Goal: Transaction & Acquisition: Purchase product/service

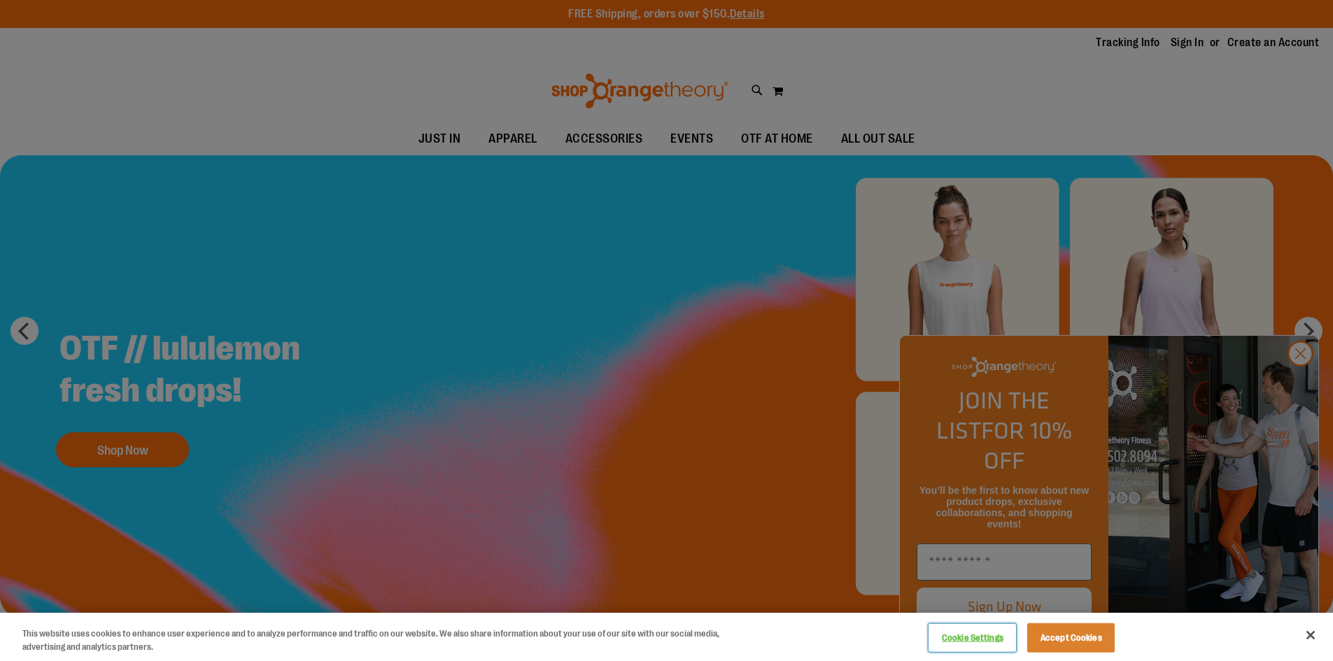
click at [958, 639] on button "Cookie Settings" at bounding box center [971, 638] width 87 height 28
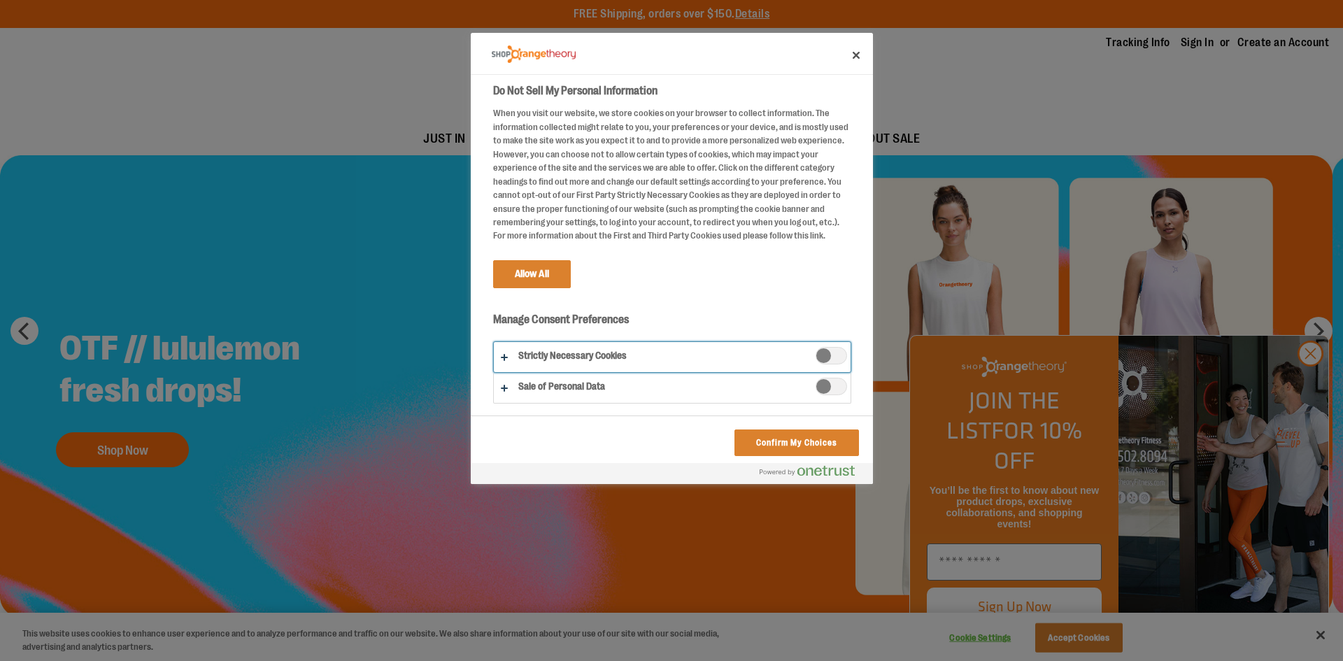
click at [508, 355] on button "Do Not Sell My Personal Information" at bounding box center [672, 357] width 357 height 30
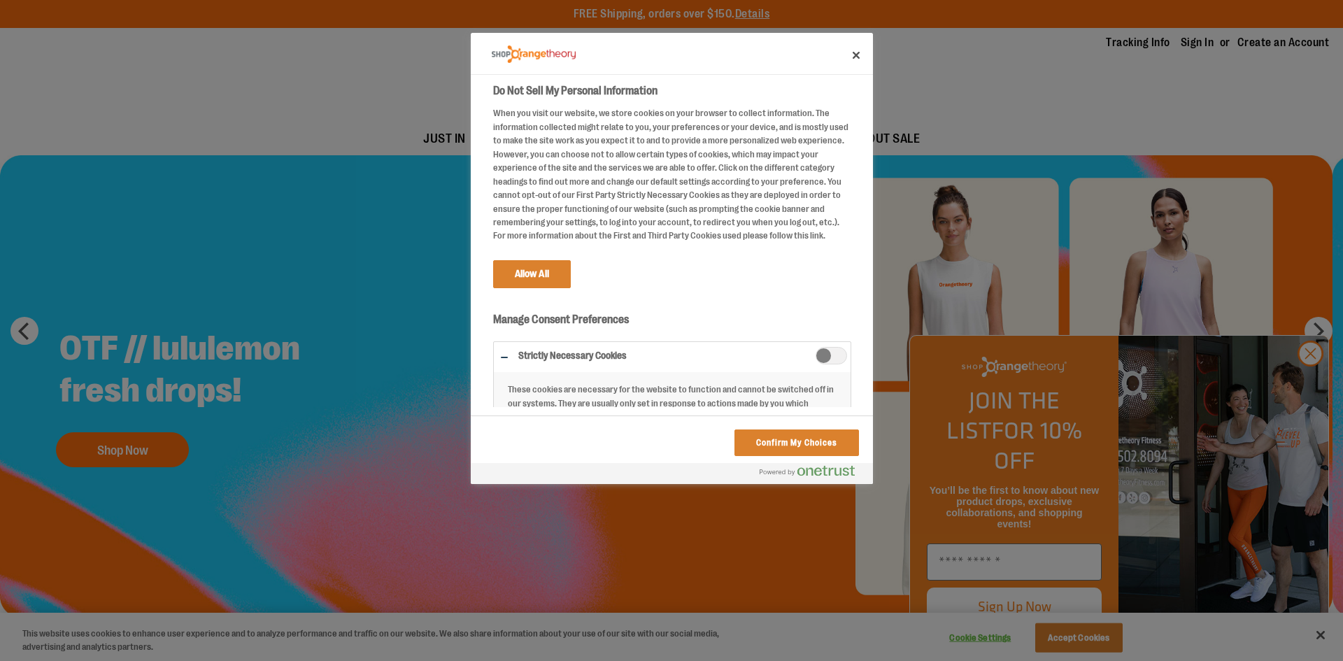
click at [816, 354] on span "Strictly Necessary Cookies" at bounding box center [831, 355] width 31 height 17
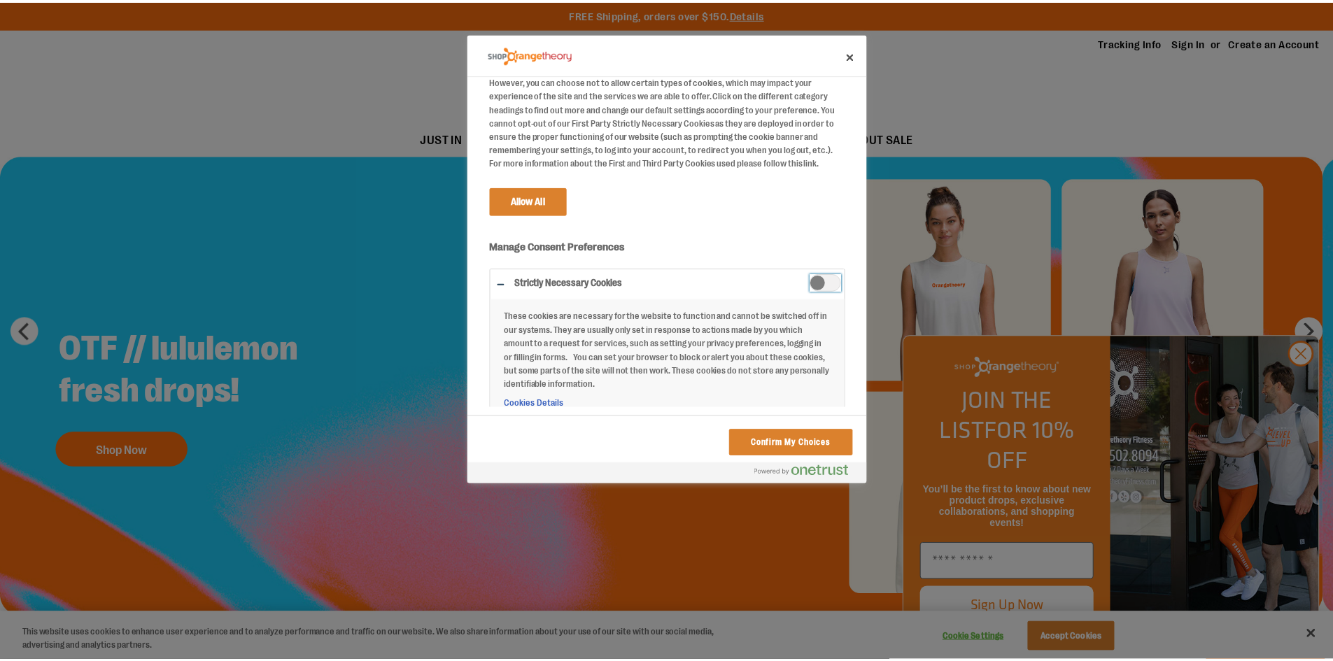
scroll to position [121, 0]
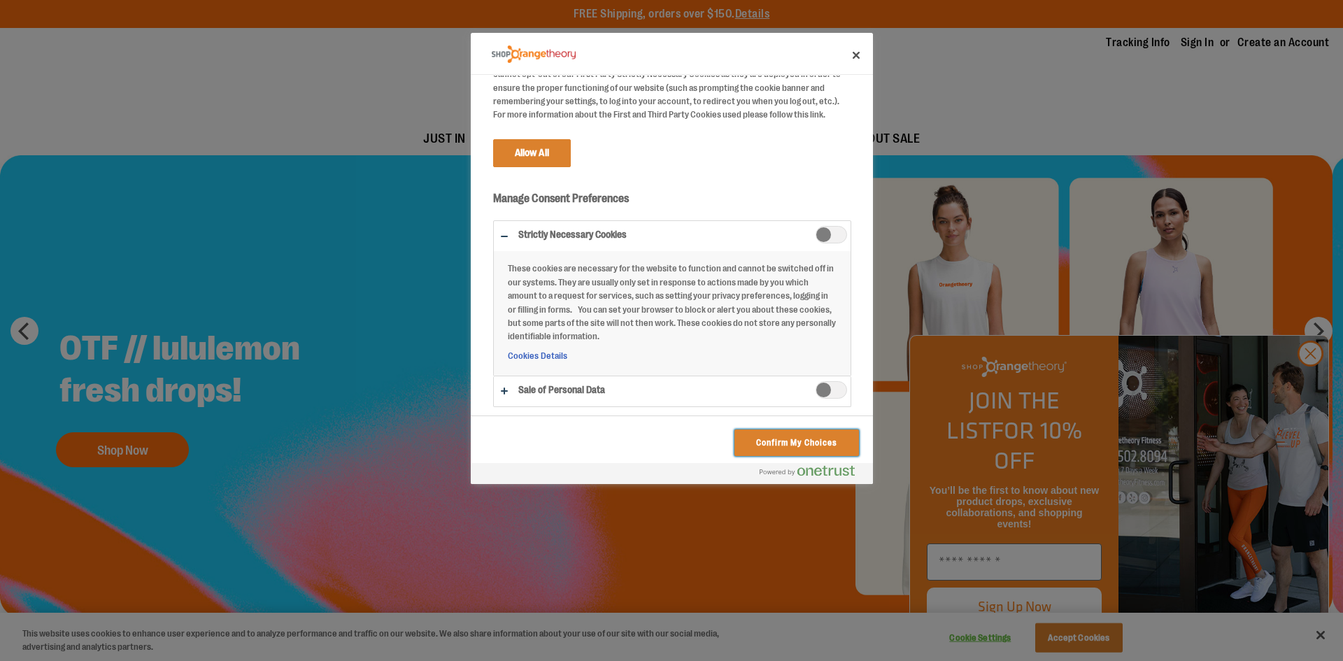
click at [793, 439] on button "Confirm My Choices" at bounding box center [797, 443] width 124 height 27
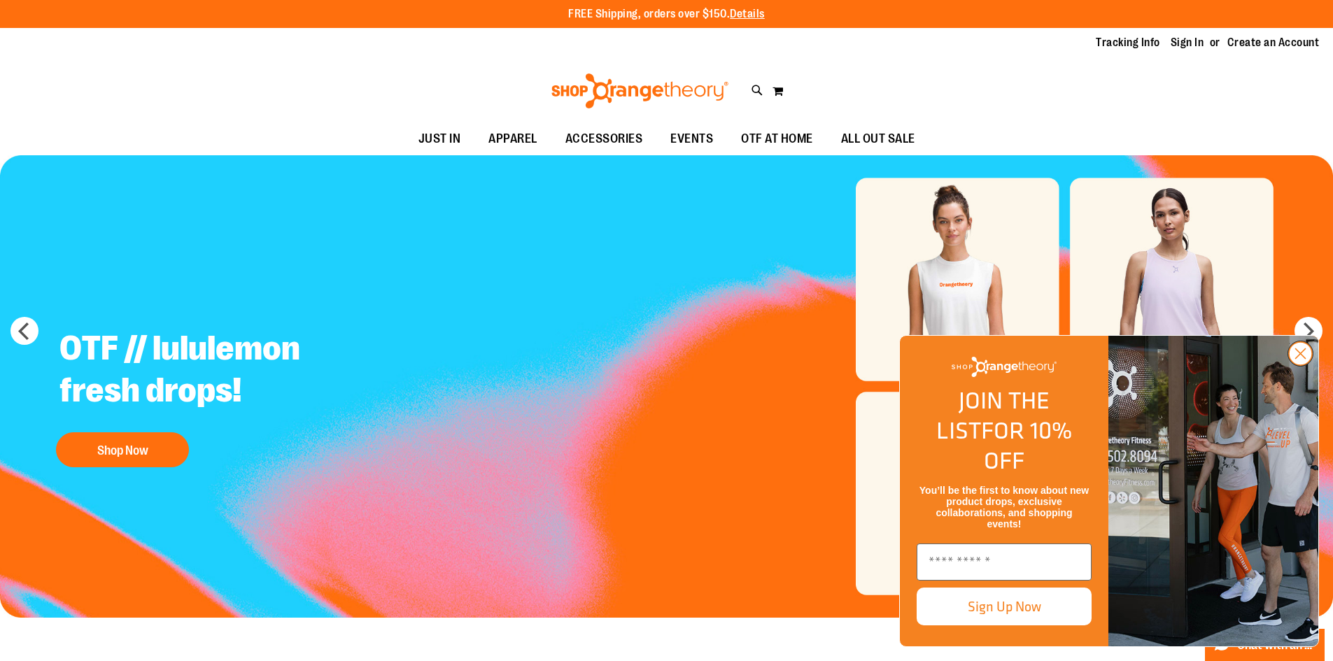
click at [1298, 365] on circle "Close dialog" at bounding box center [1300, 353] width 23 height 23
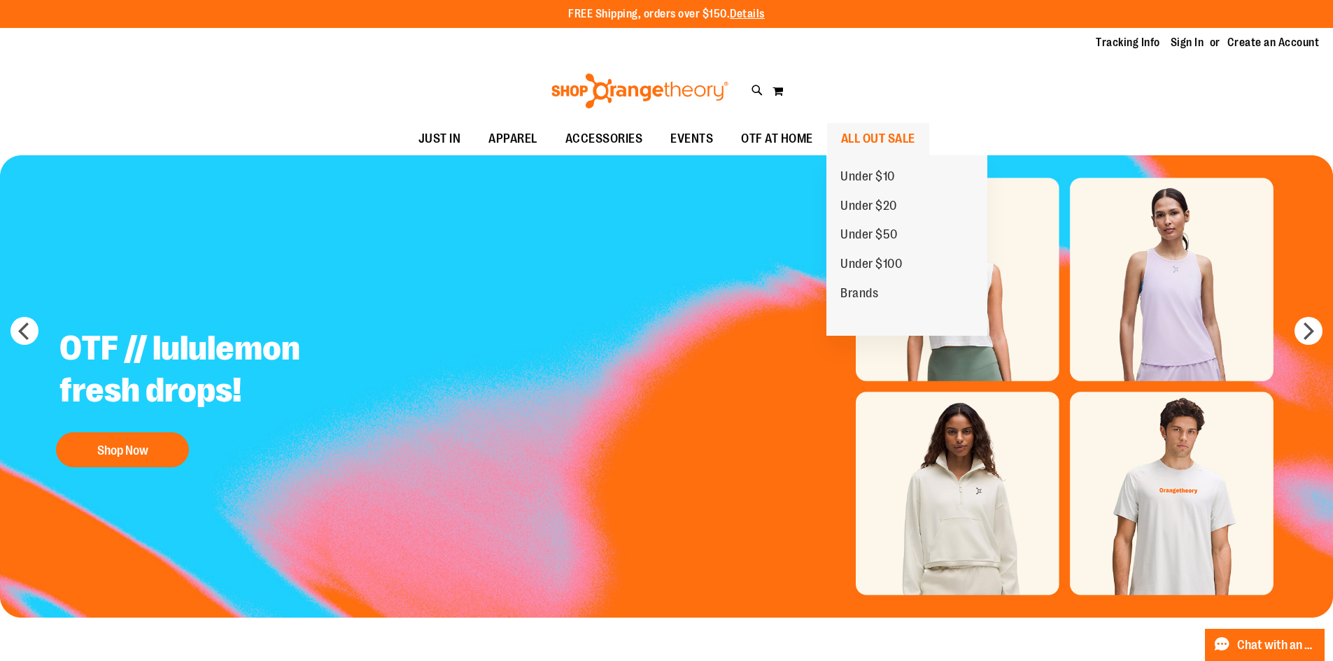
click at [895, 136] on span "ALL OUT SALE" at bounding box center [878, 138] width 74 height 31
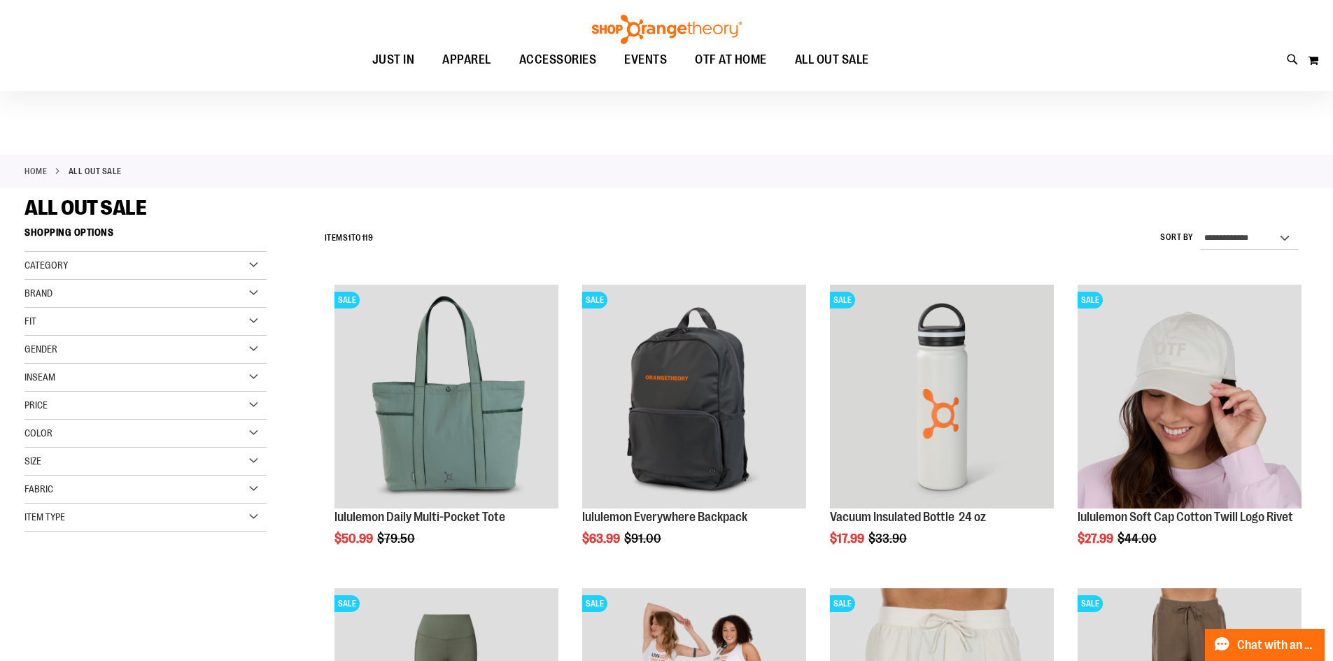
scroll to position [577, 0]
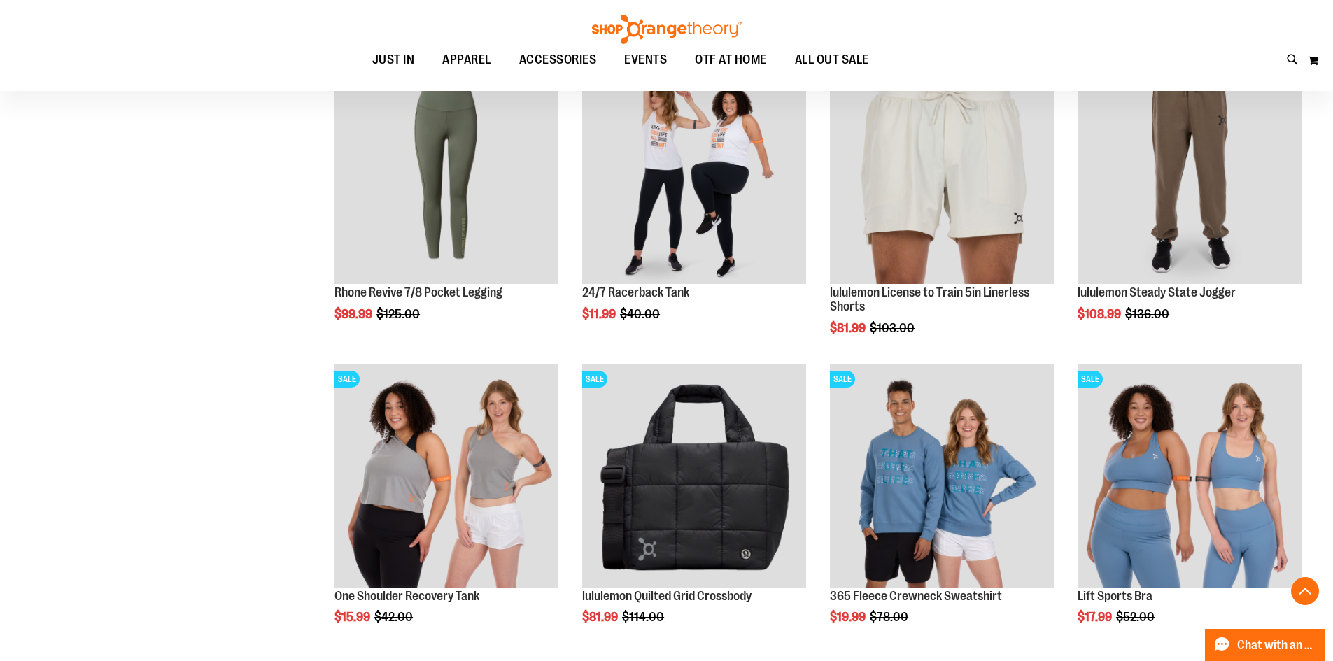
scroll to position [574, 0]
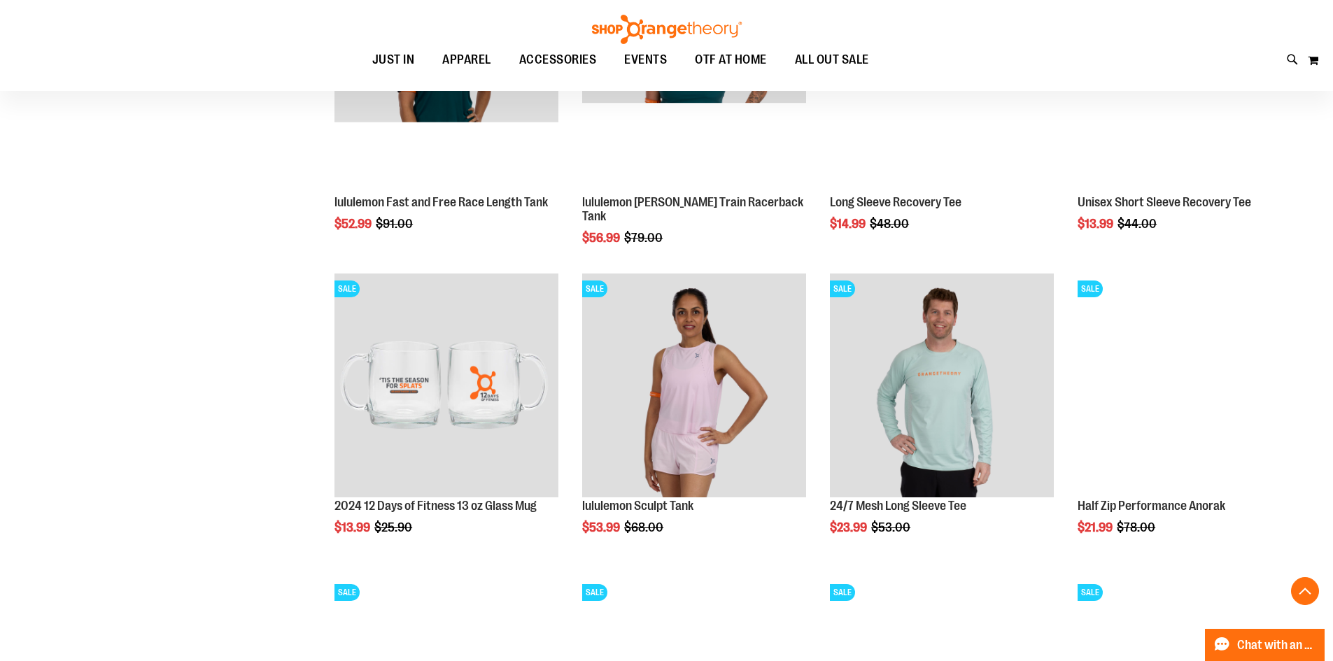
scroll to position [1241, 0]
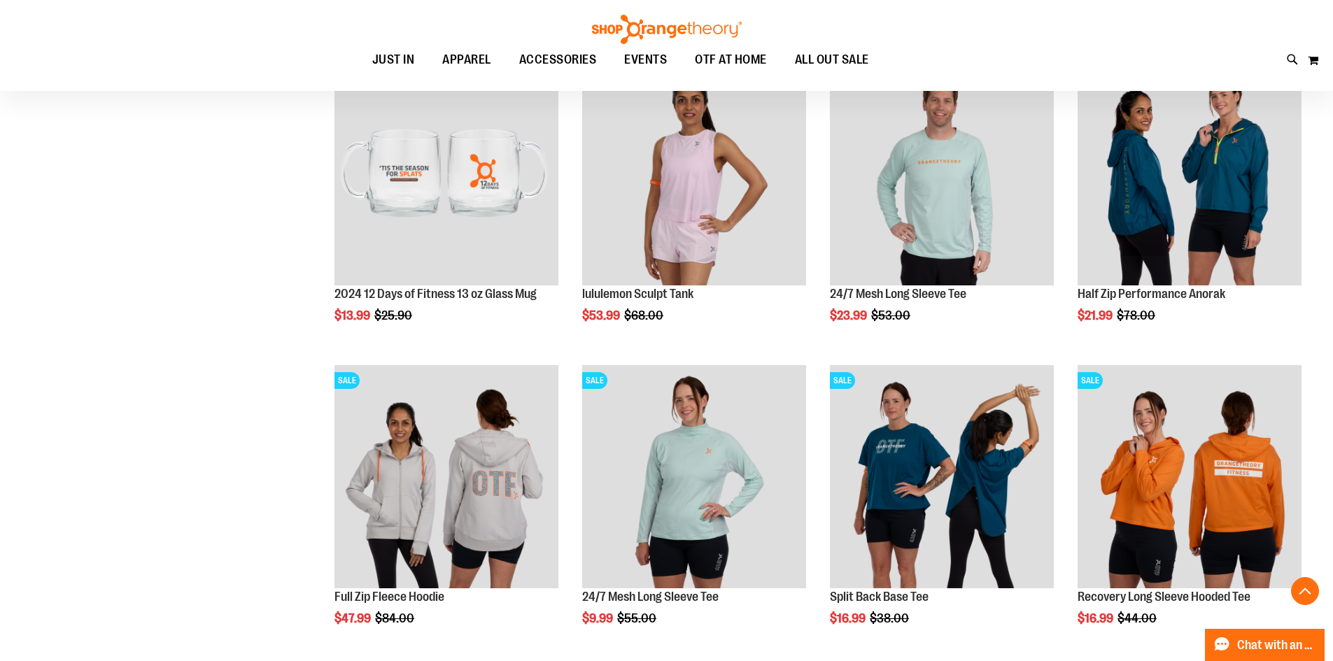
scroll to position [1445, 0]
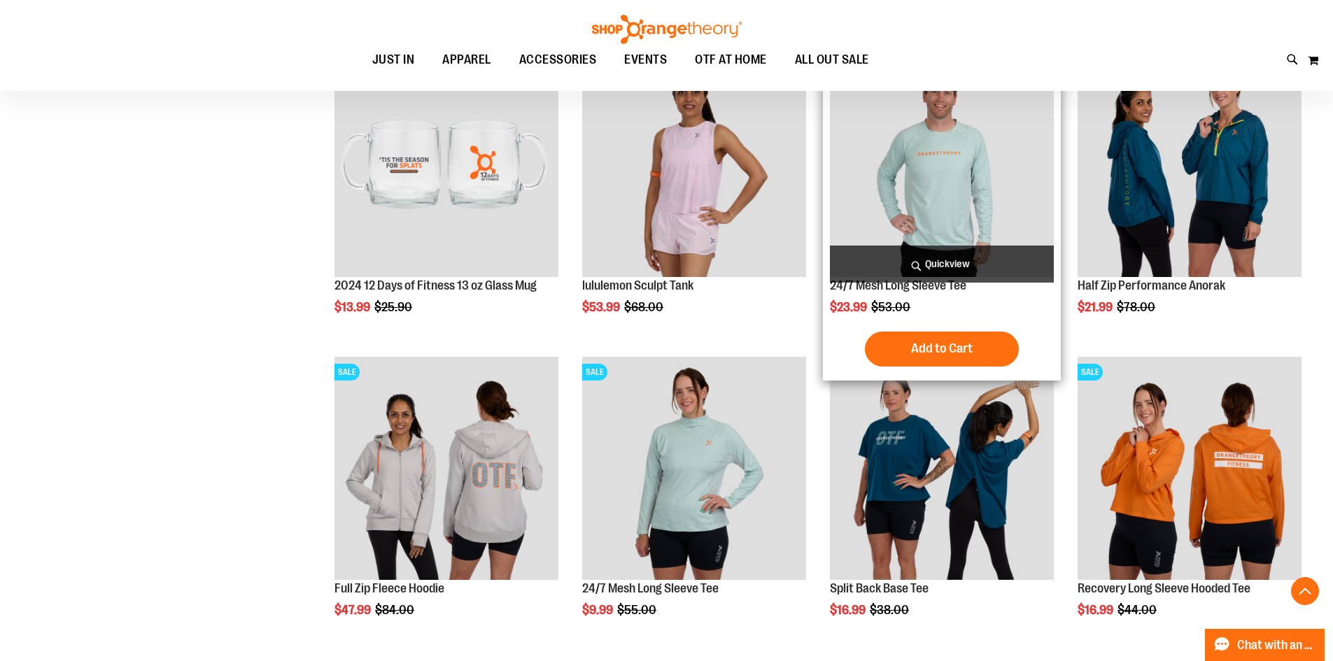
click at [961, 158] on img "product" at bounding box center [942, 165] width 224 height 224
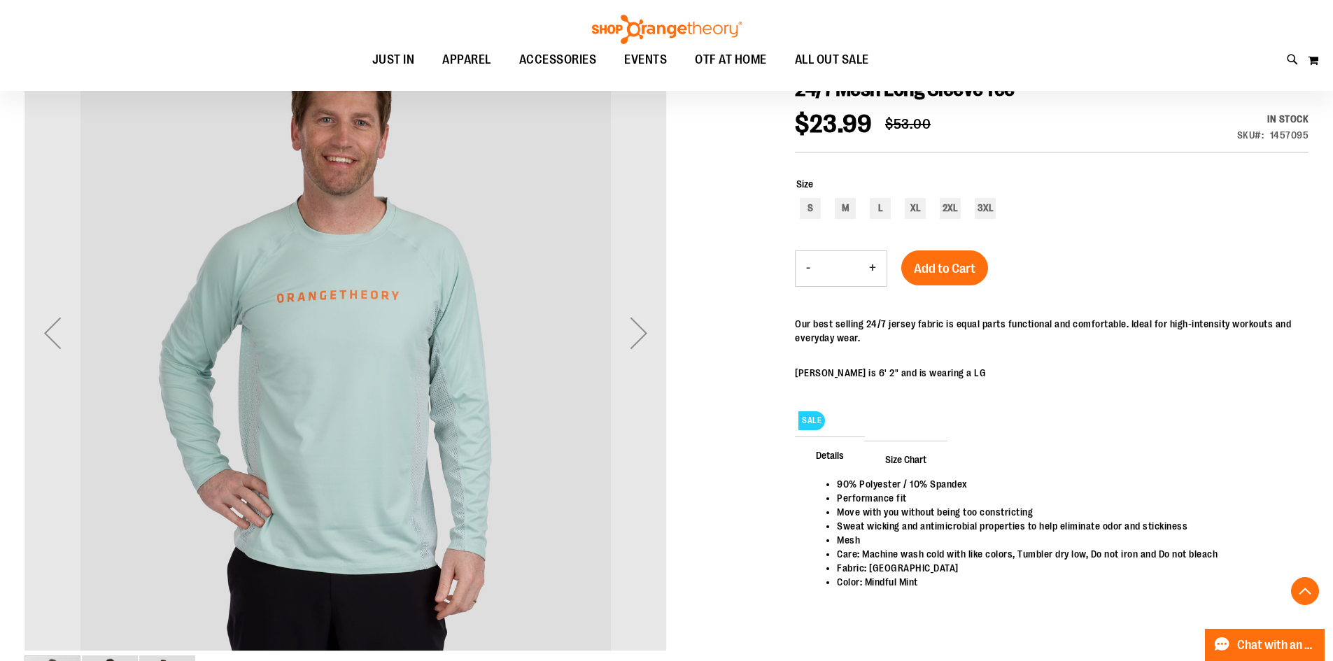
scroll to position [350, 0]
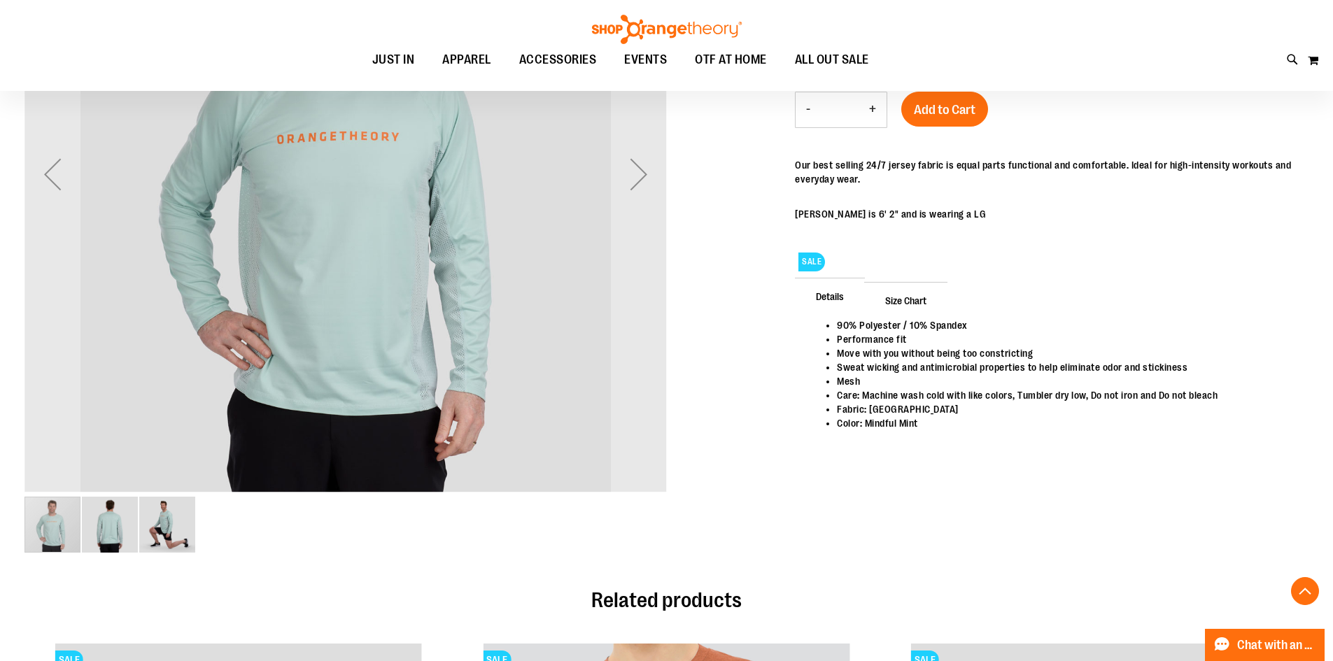
click at [901, 302] on span "Size Chart" at bounding box center [905, 300] width 83 height 36
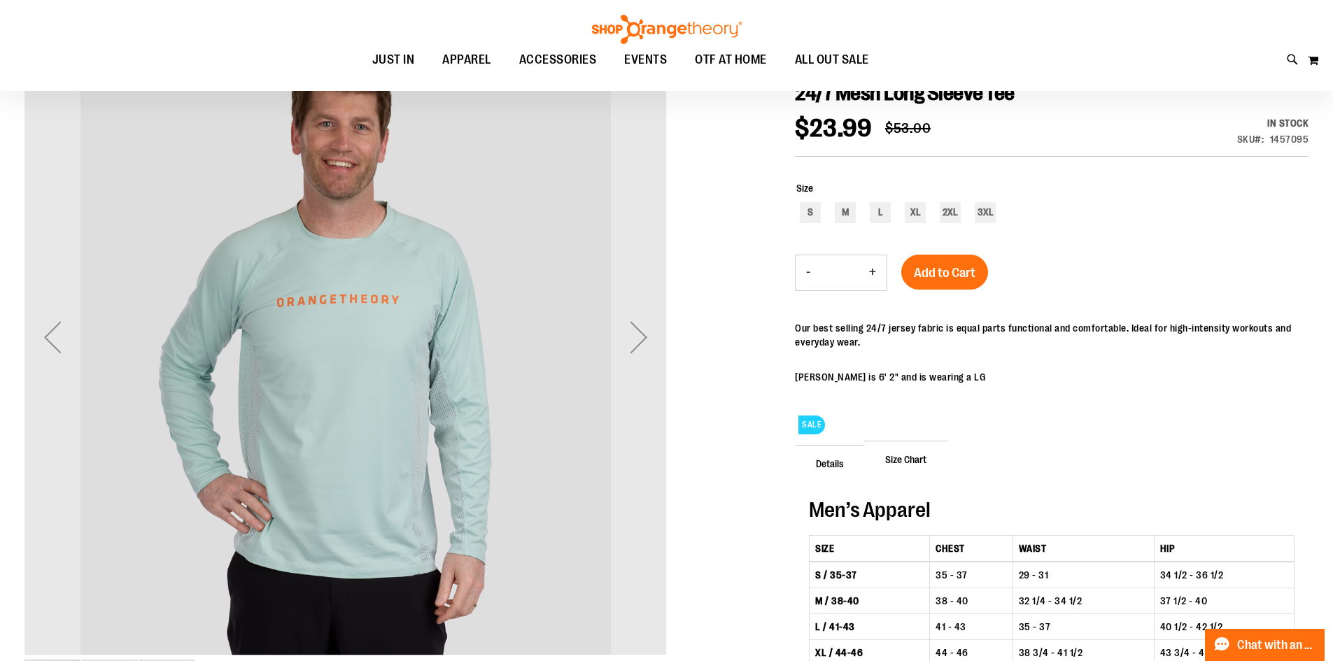
scroll to position [162, 0]
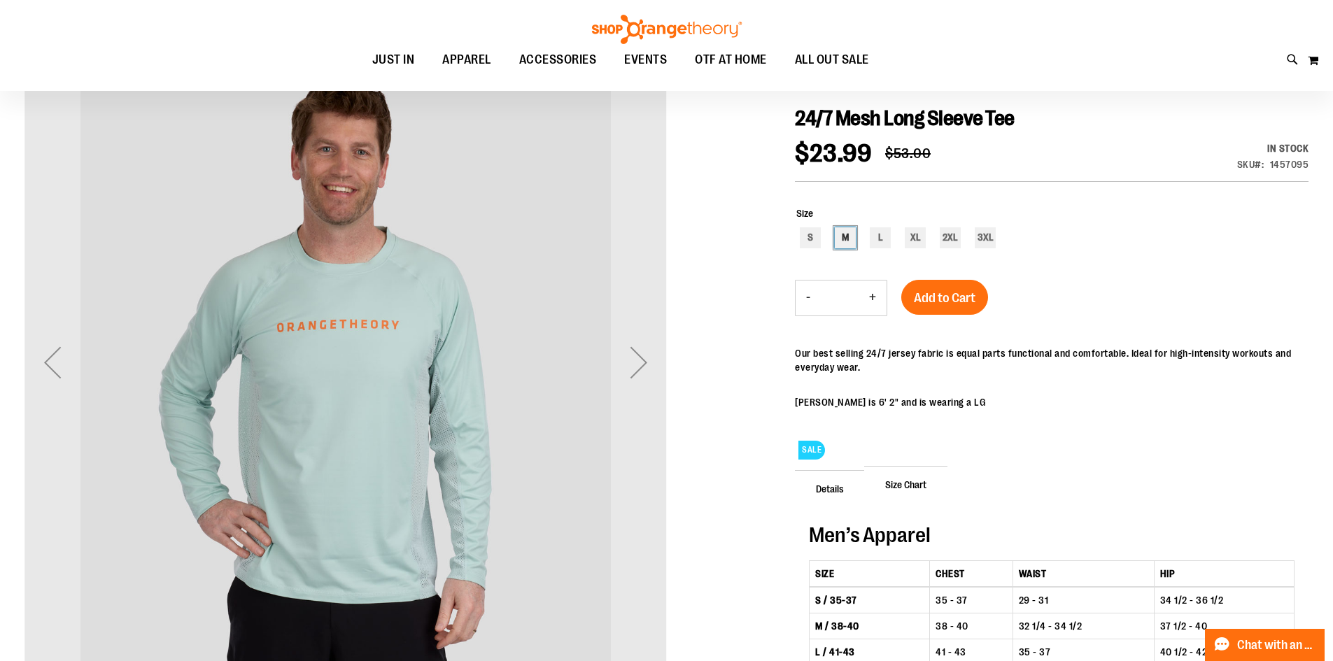
click at [847, 236] on div "M" at bounding box center [845, 237] width 21 height 21
type input "***"
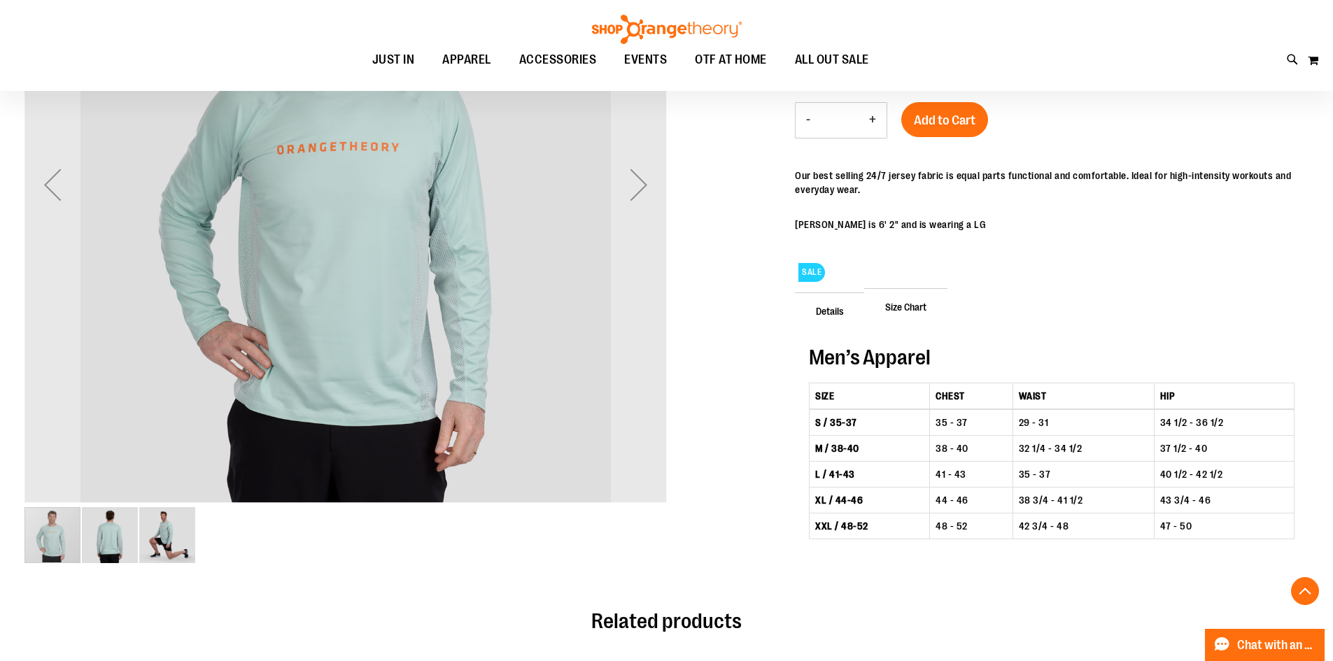
scroll to position [205, 0]
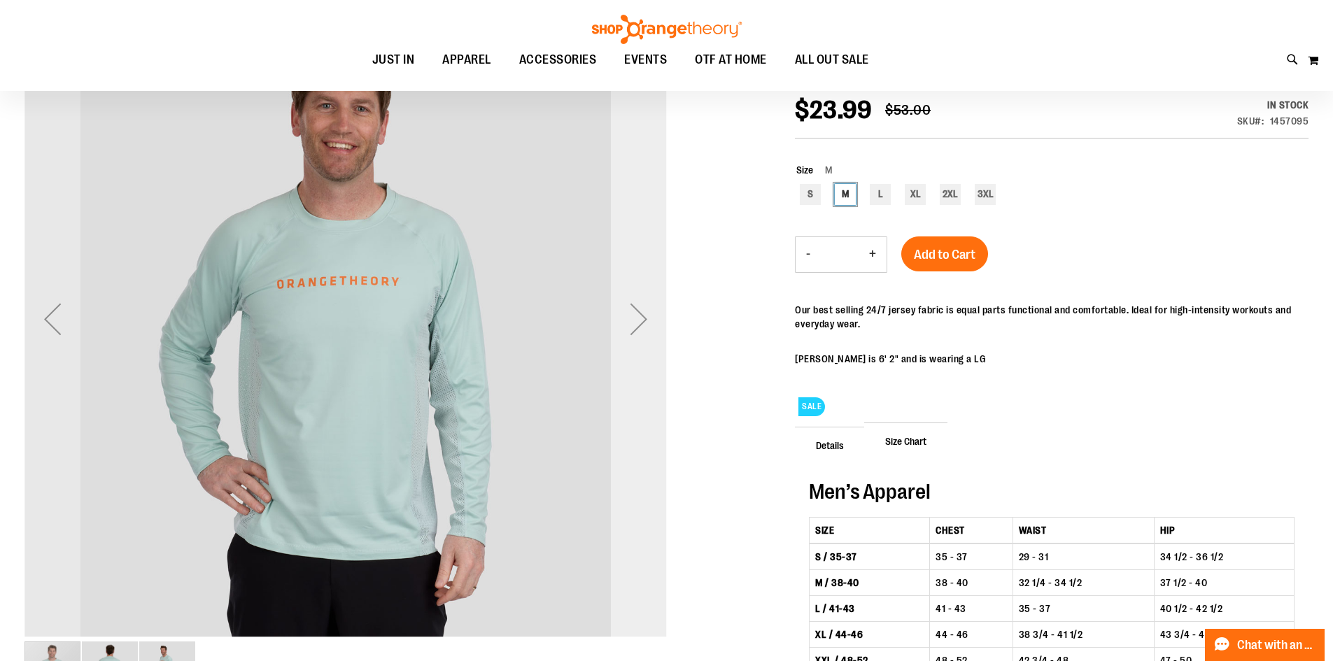
click at [639, 315] on div "Next" at bounding box center [639, 319] width 56 height 56
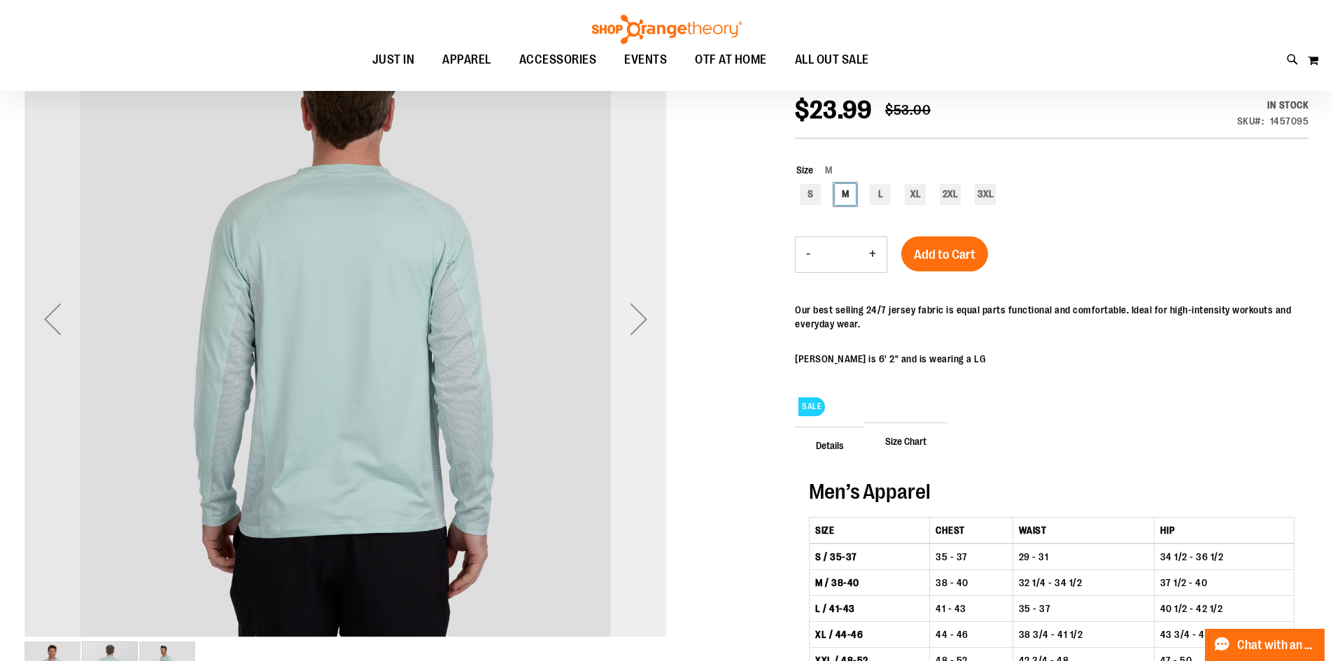
click at [639, 317] on div "Next" at bounding box center [639, 319] width 56 height 56
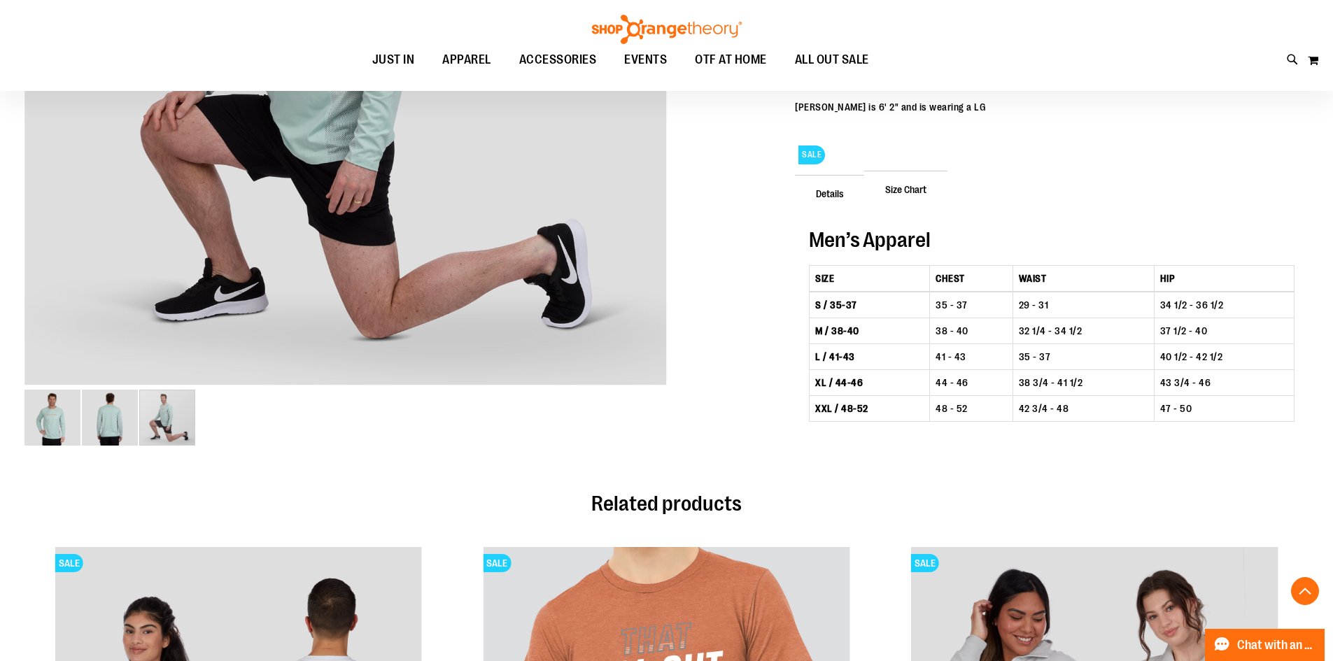
scroll to position [345, 0]
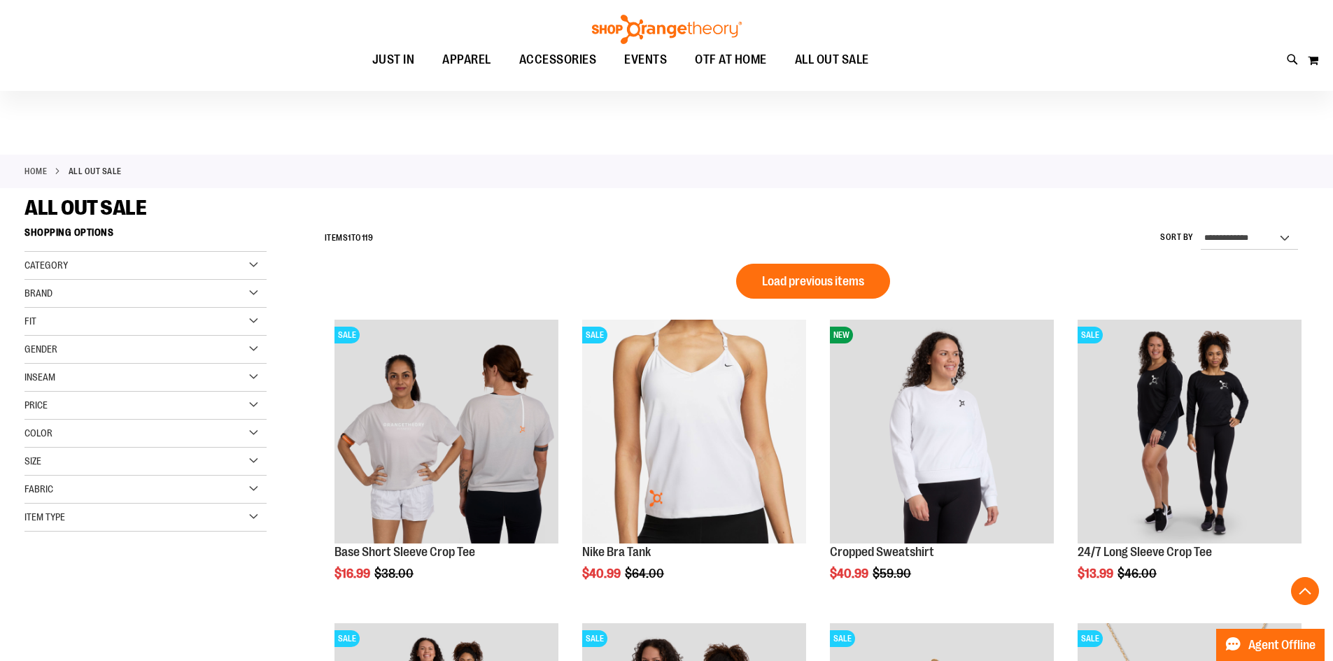
scroll to position [928, 0]
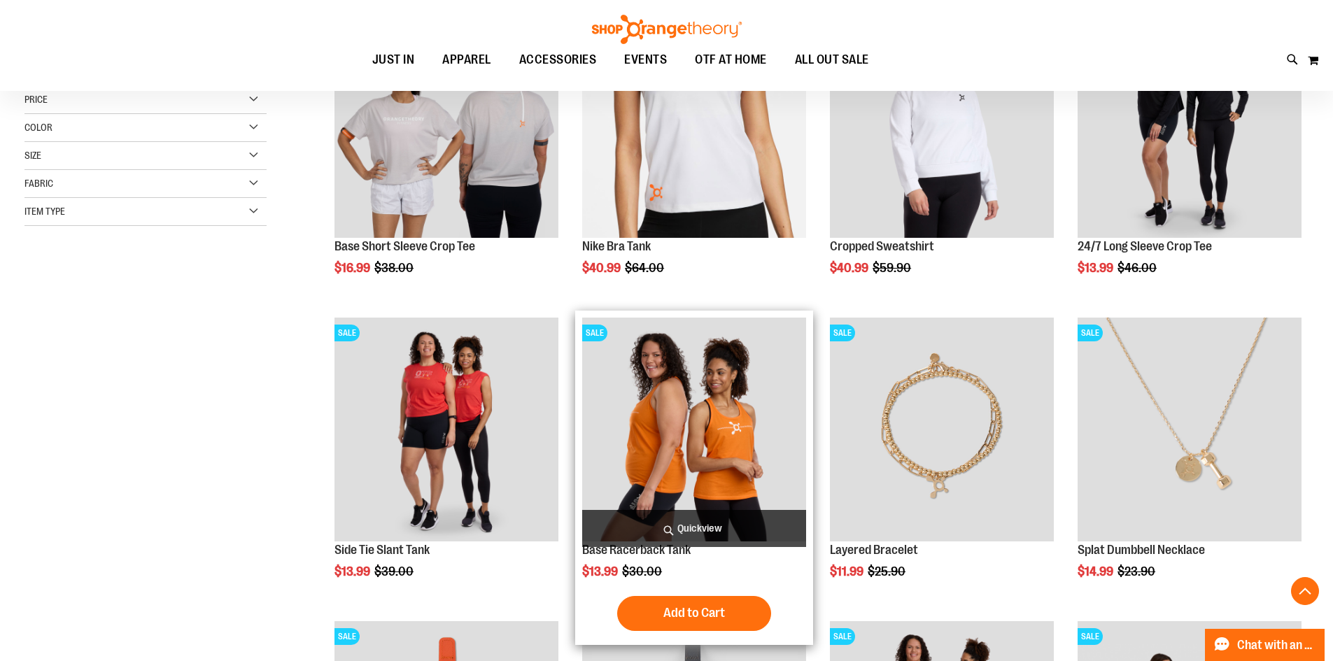
scroll to position [228, 0]
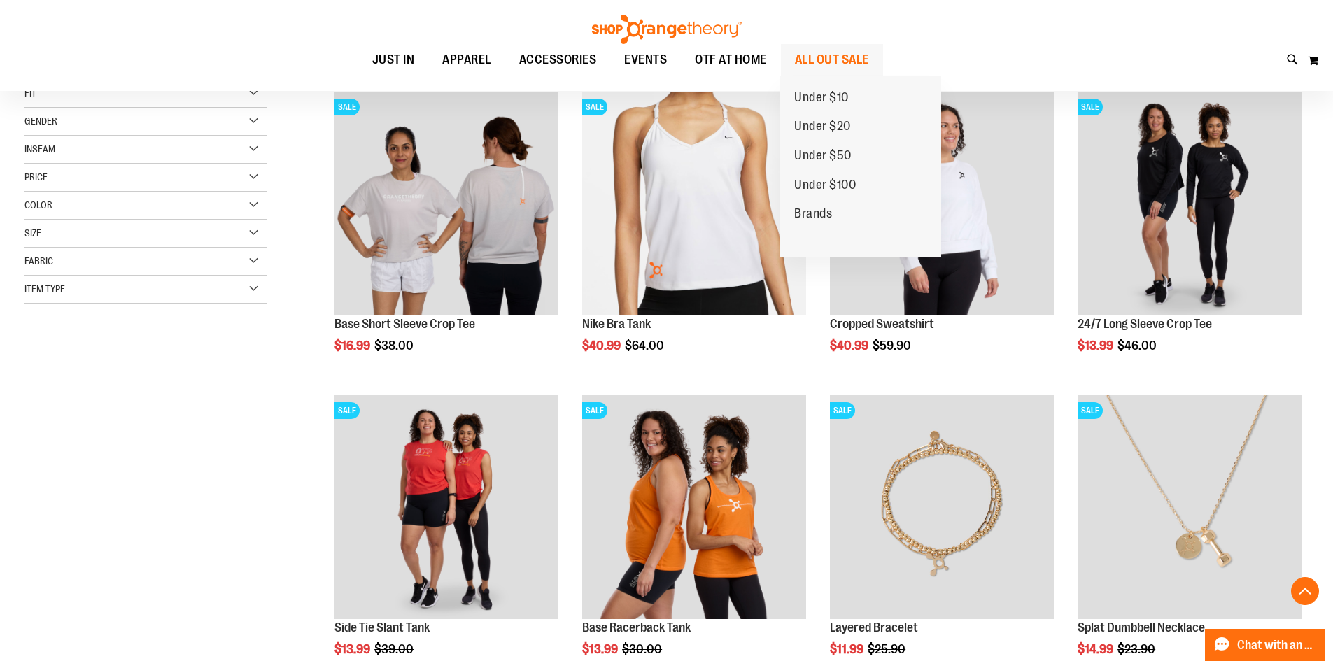
click at [815, 59] on span "ALL OUT SALE" at bounding box center [832, 59] width 74 height 31
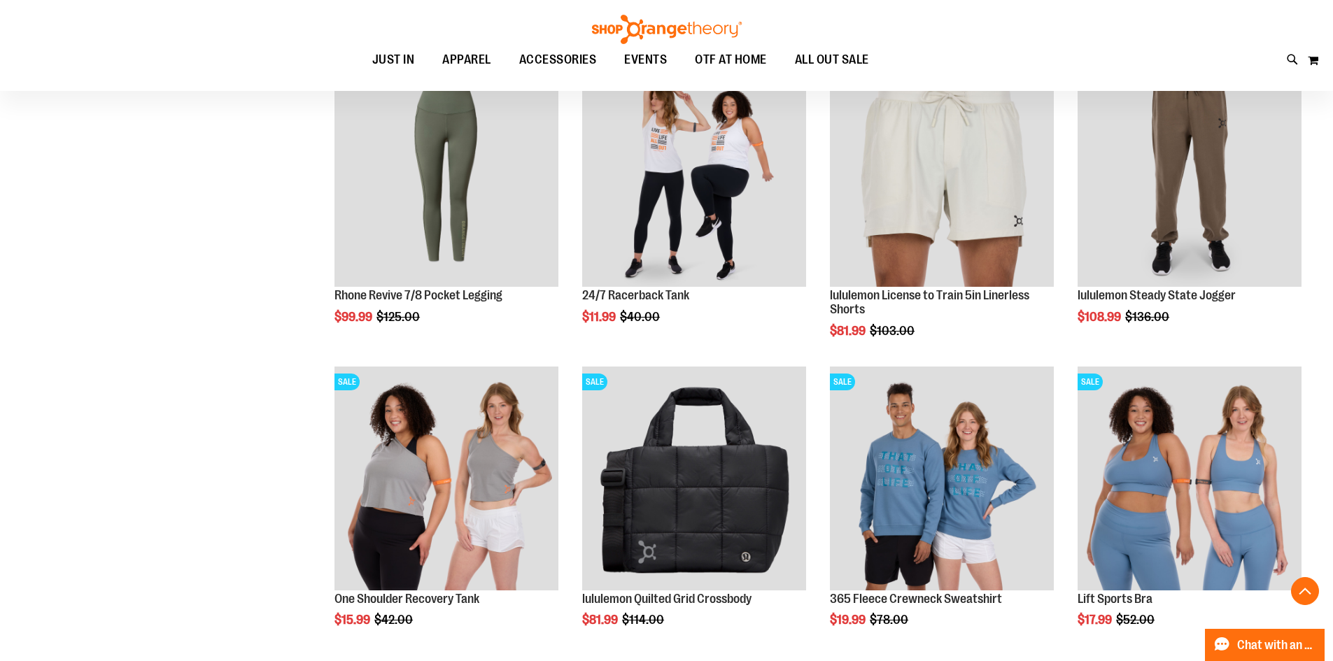
scroll to position [577, 0]
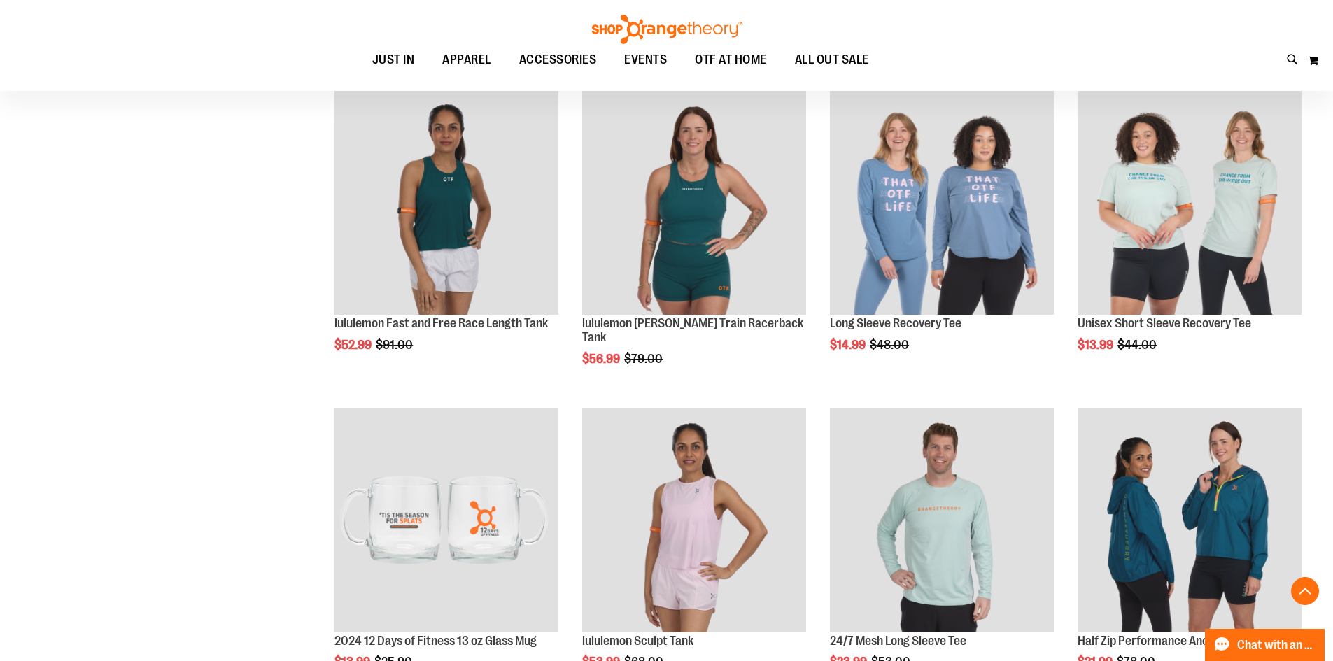
scroll to position [1155, 0]
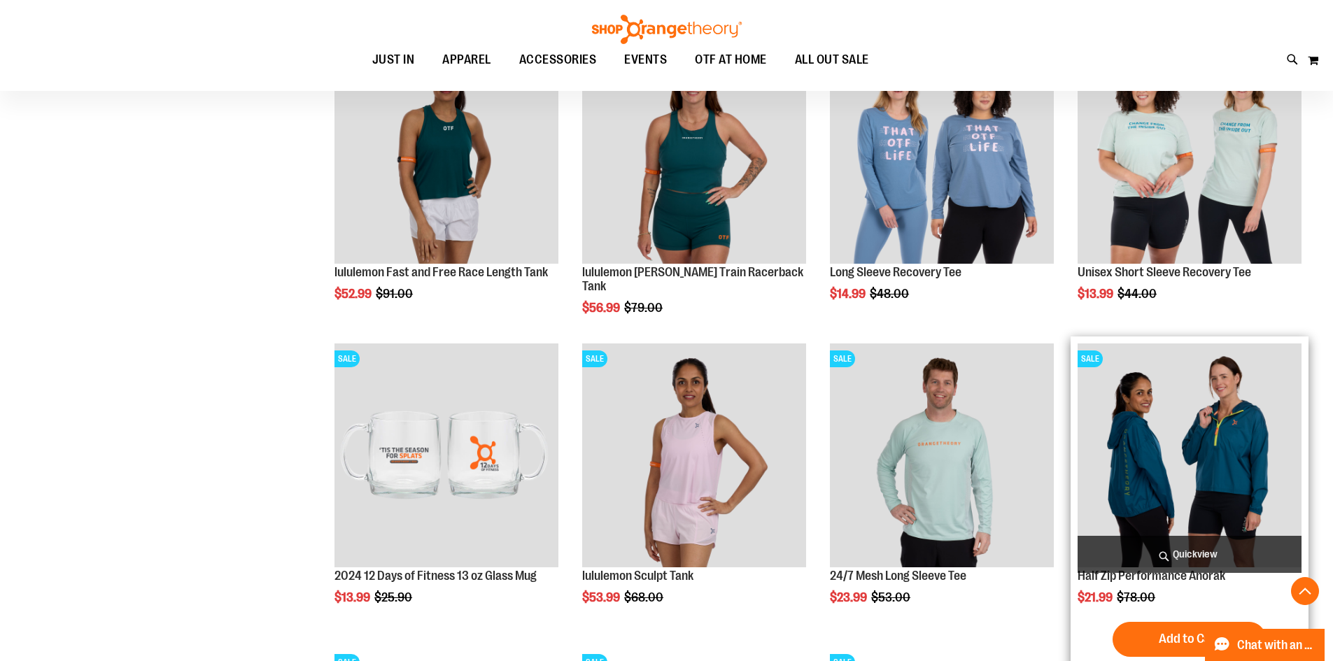
click at [1195, 460] on img "product" at bounding box center [1189, 456] width 224 height 224
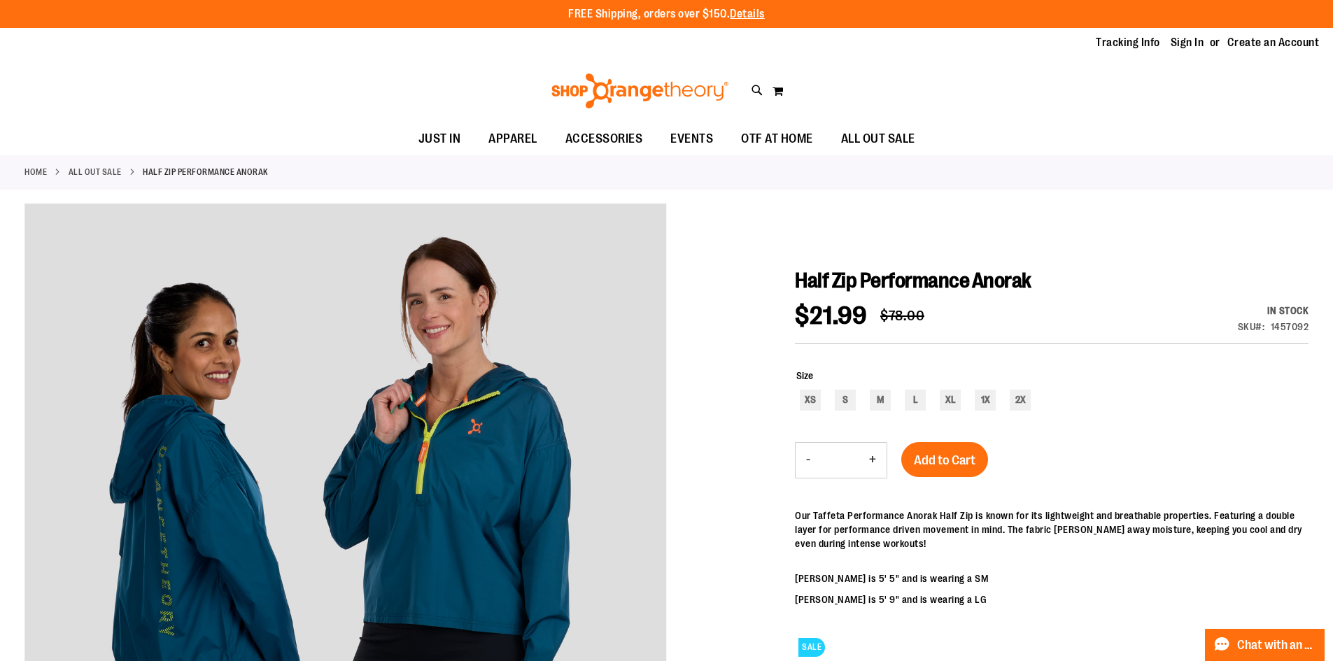
click at [87, 167] on link "ALL OUT SALE" at bounding box center [95, 172] width 53 height 13
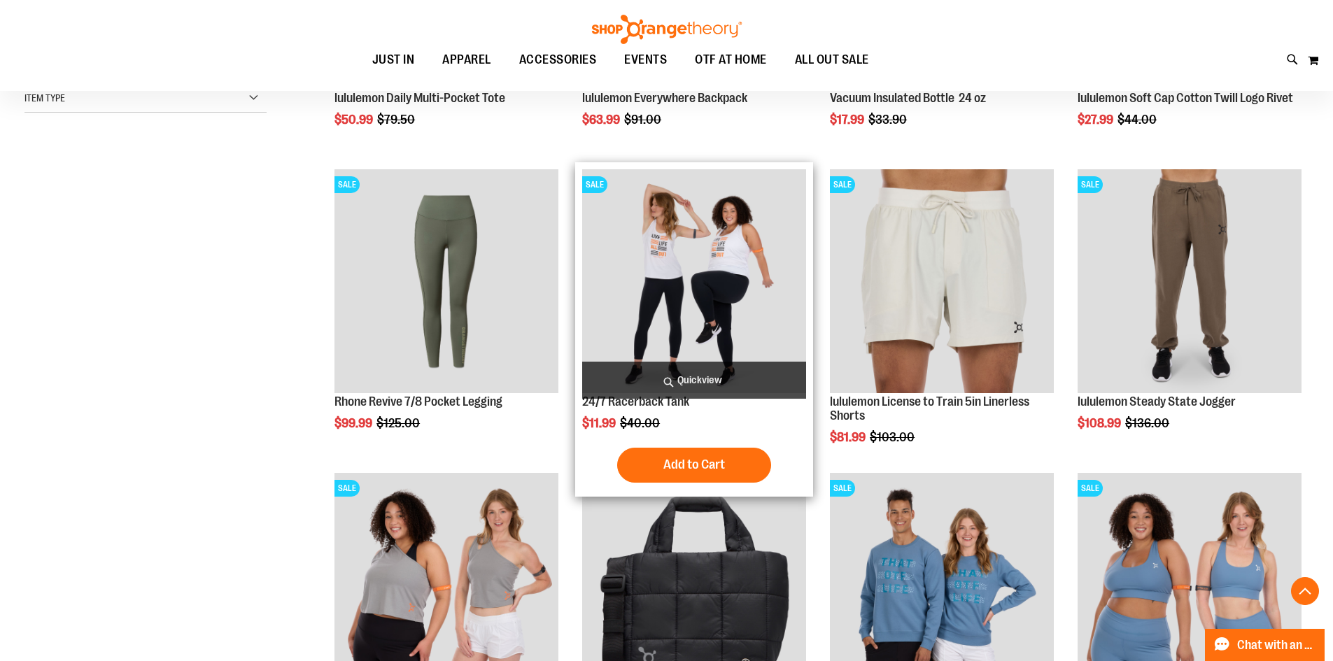
scroll to position [839, 0]
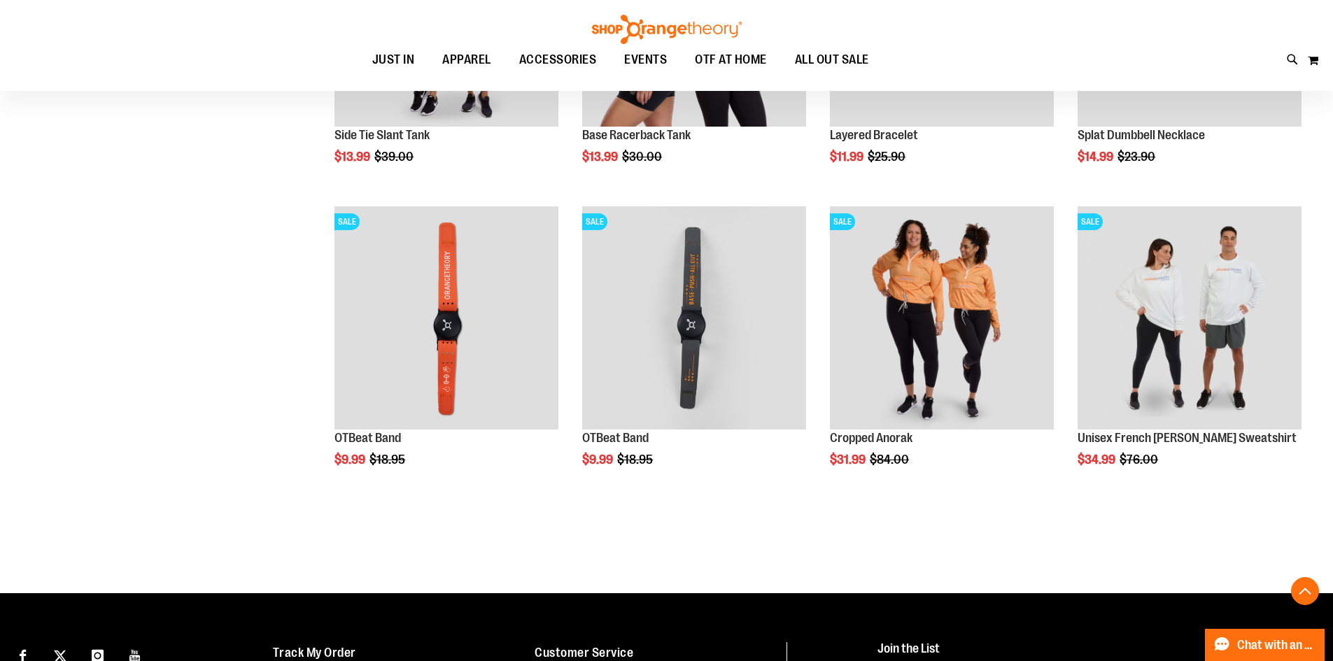
scroll to position [2586, 0]
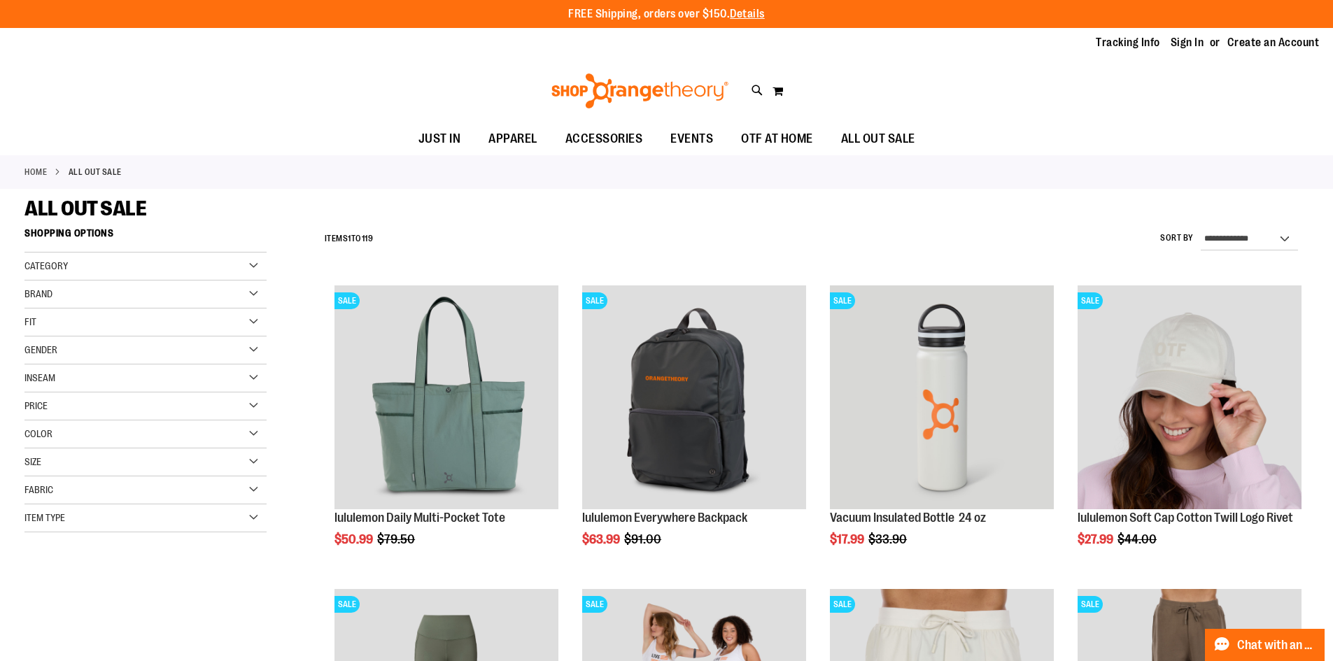
click at [257, 347] on div "Gender" at bounding box center [145, 351] width 242 height 28
click at [33, 382] on link "Men 6 items" at bounding box center [137, 378] width 232 height 15
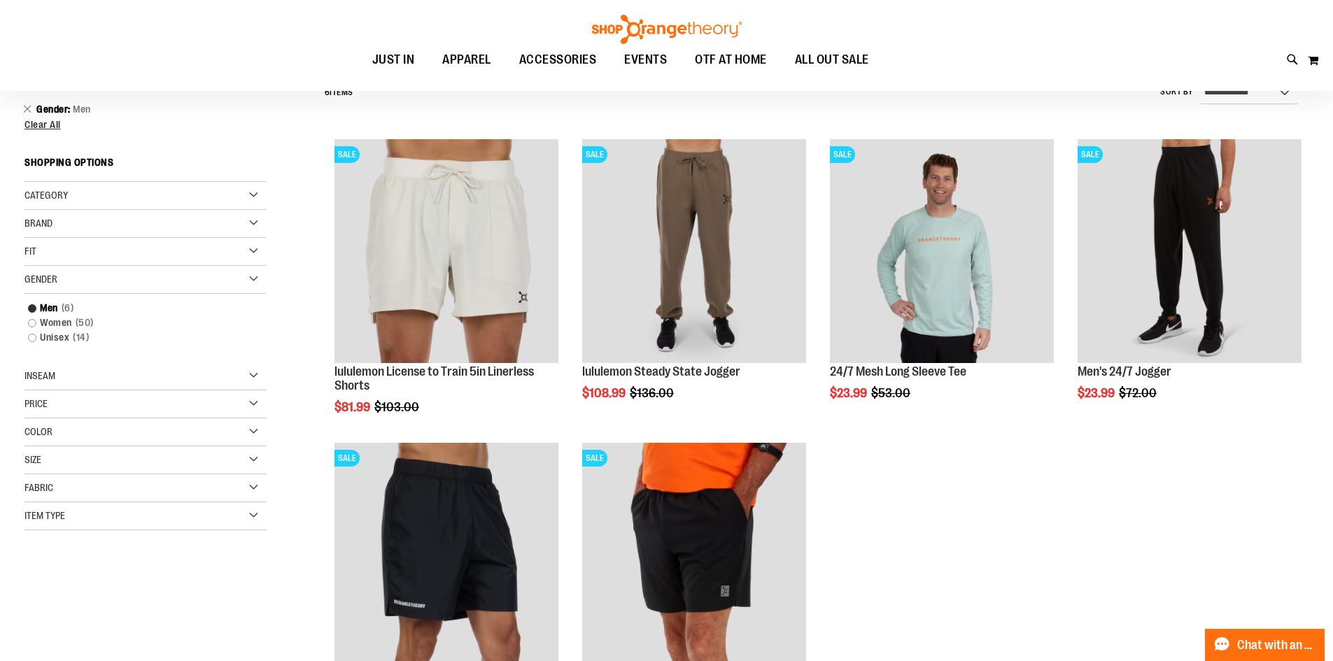
scroll to position [11, 0]
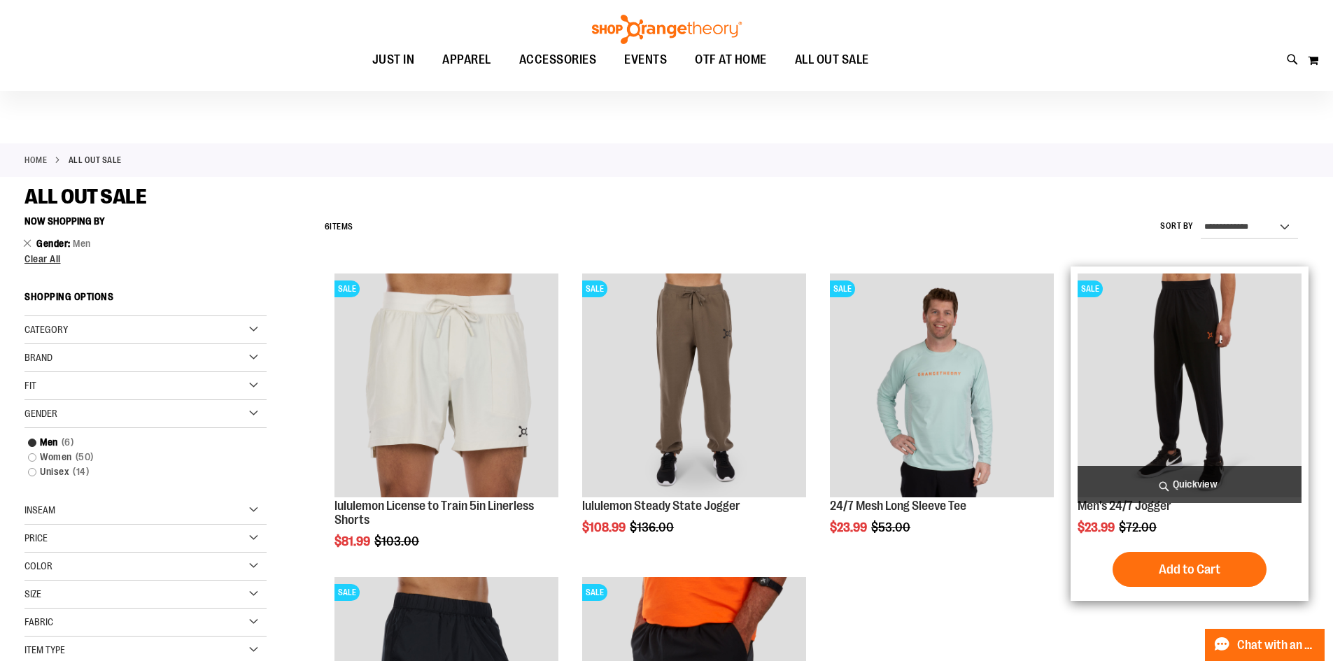
click at [1175, 390] on img "product" at bounding box center [1189, 386] width 224 height 224
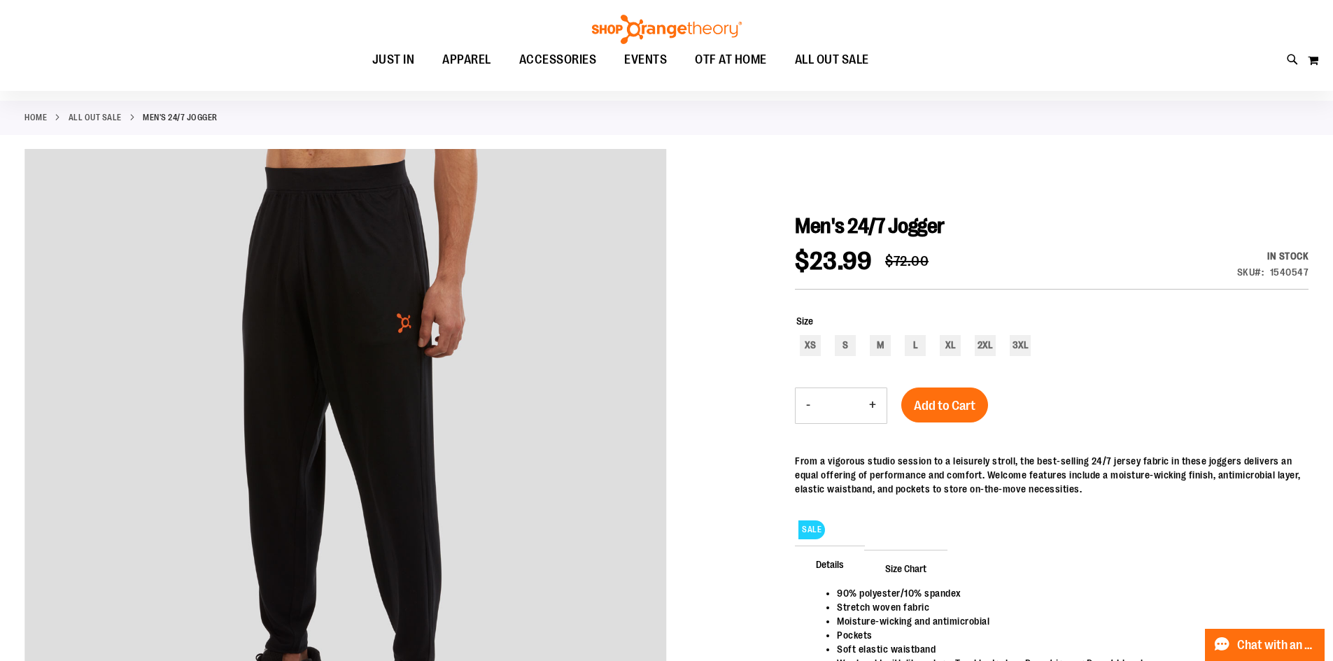
scroll to position [139, 0]
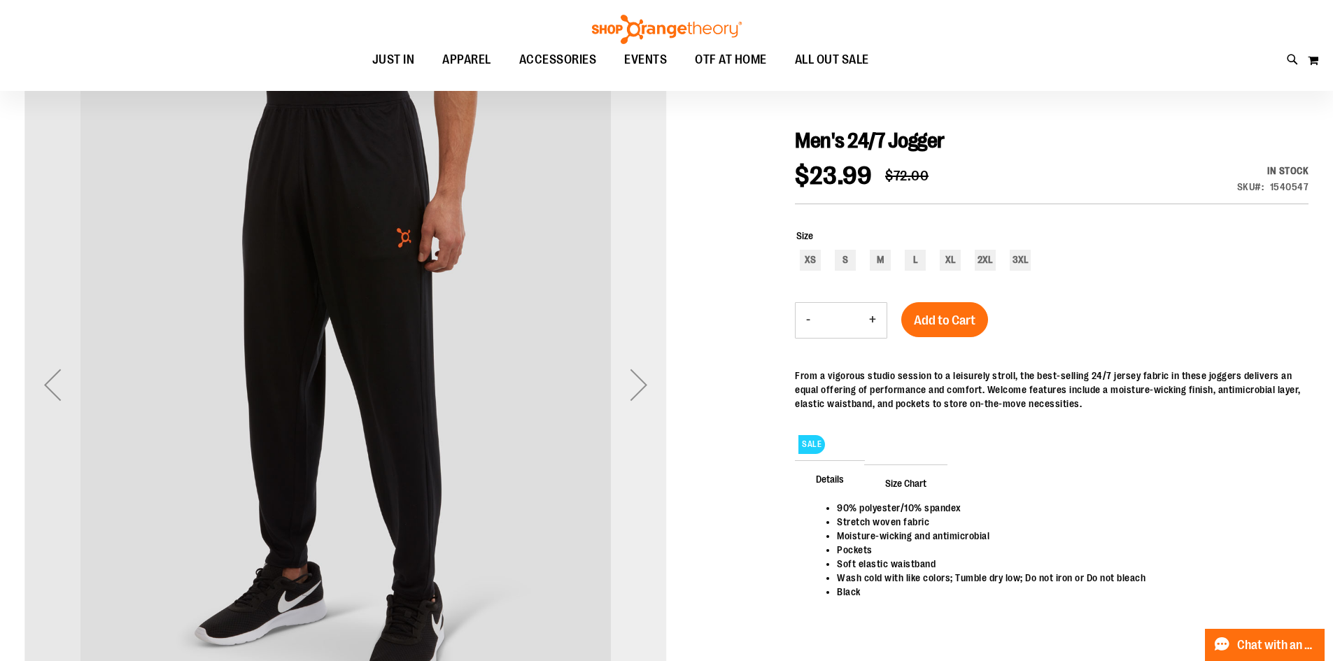
click at [638, 385] on div "Next" at bounding box center [639, 385] width 56 height 56
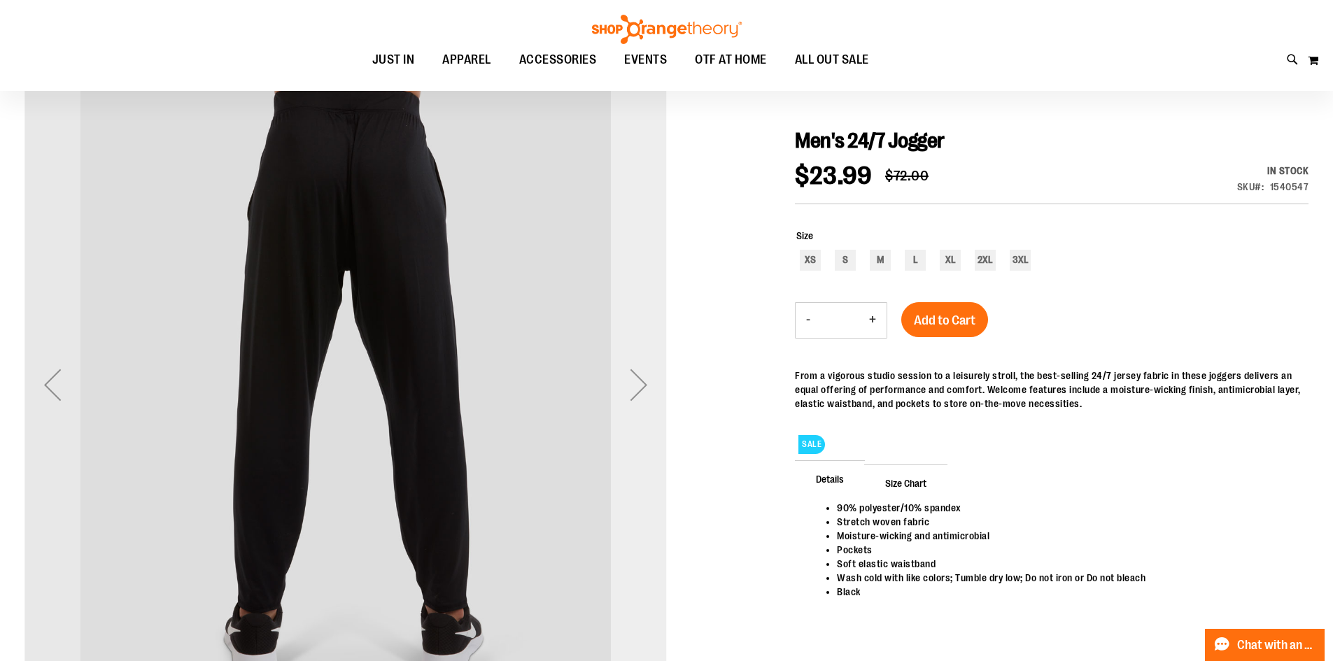
click at [638, 385] on div "Next" at bounding box center [639, 385] width 56 height 56
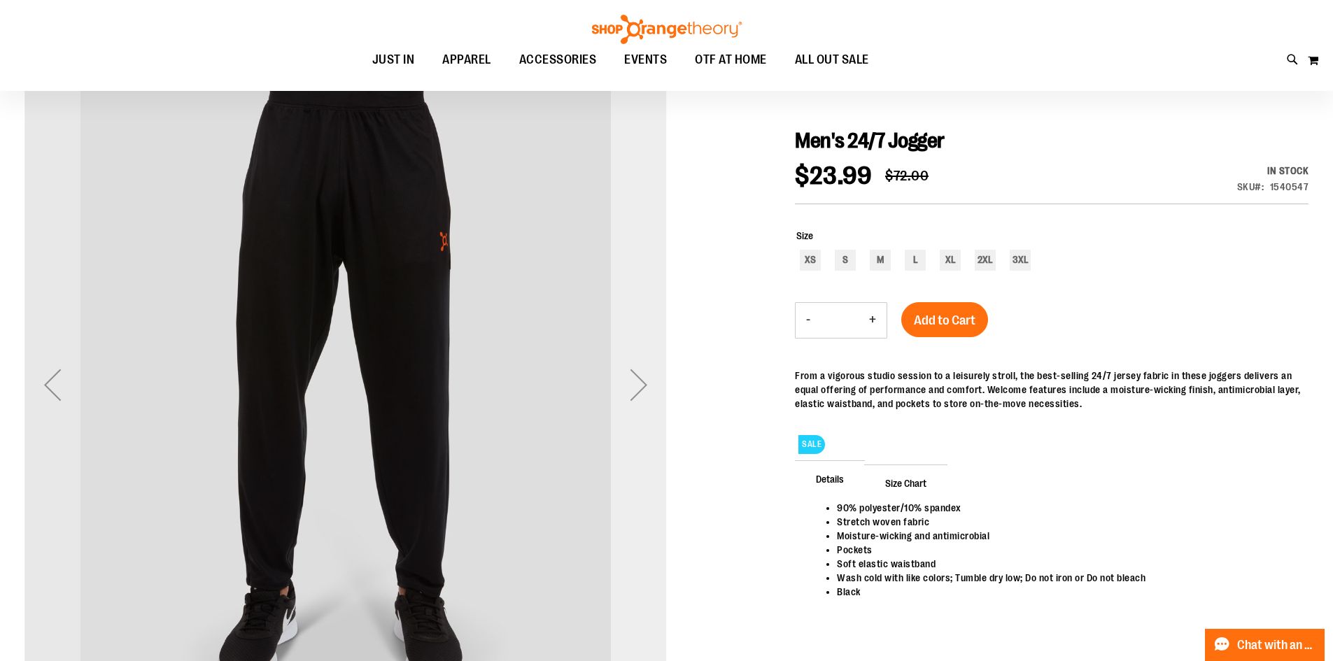
click at [638, 385] on div "Next" at bounding box center [639, 385] width 56 height 56
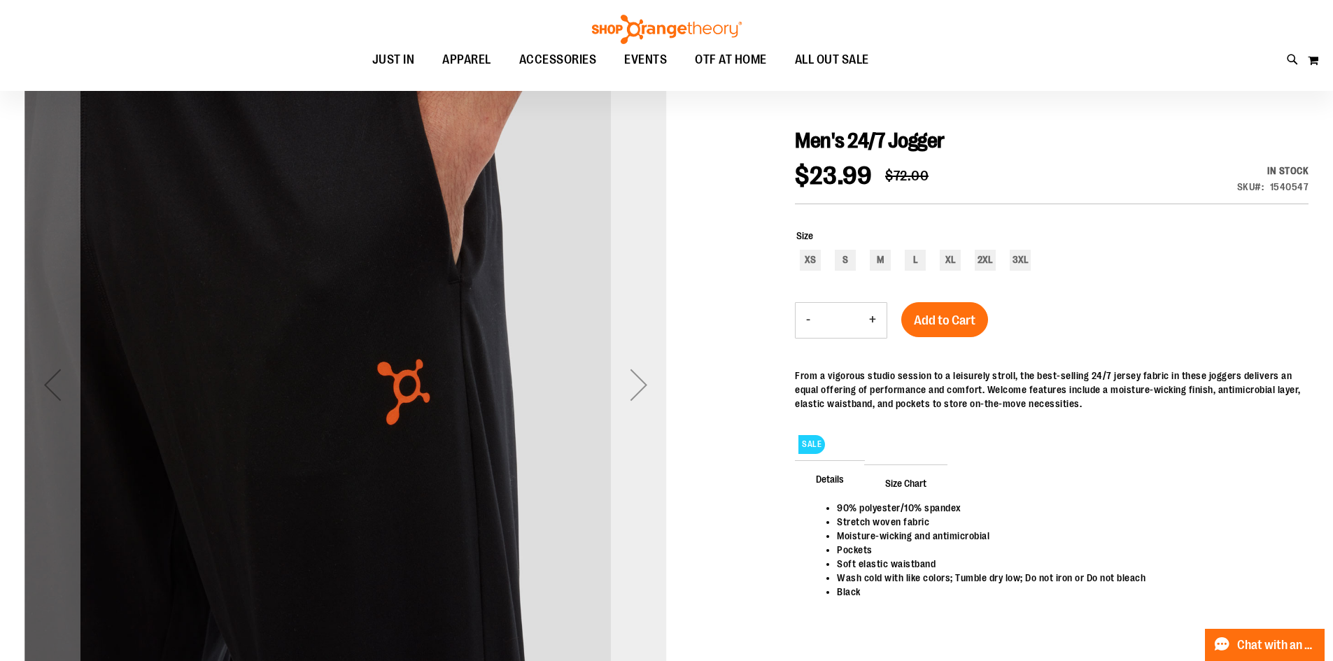
click at [638, 385] on div "Next" at bounding box center [639, 385] width 56 height 56
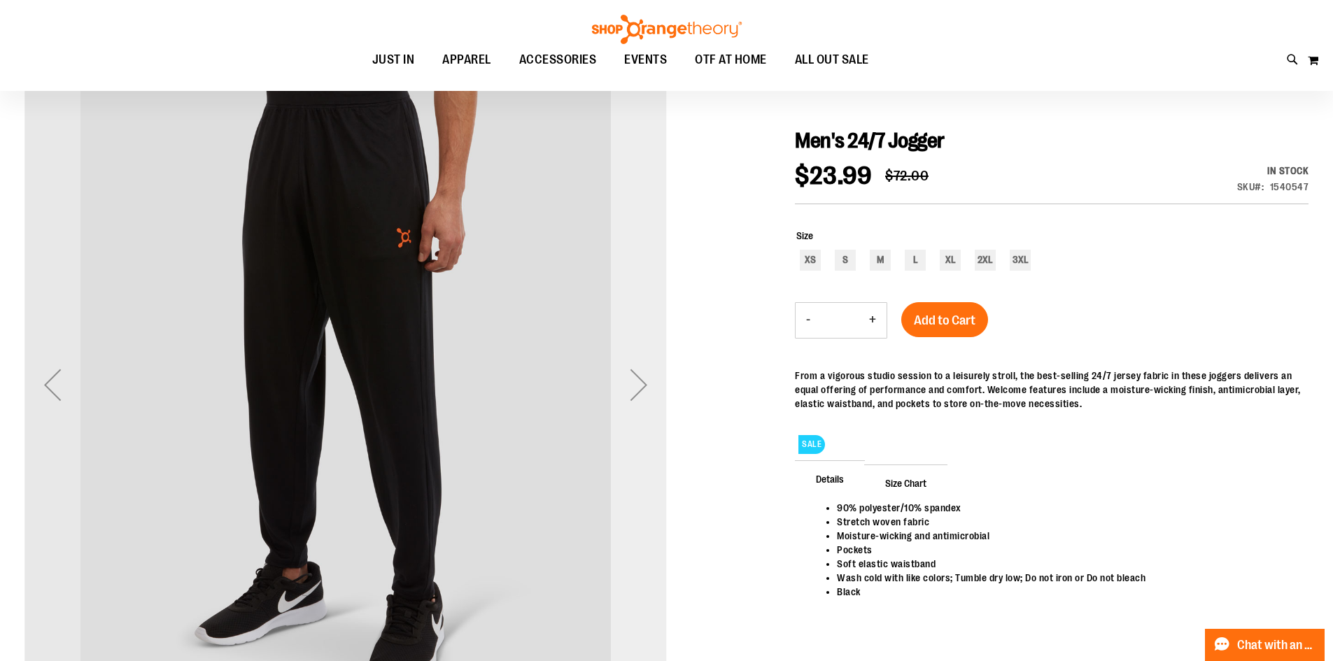
click at [638, 385] on div "Next" at bounding box center [639, 385] width 56 height 56
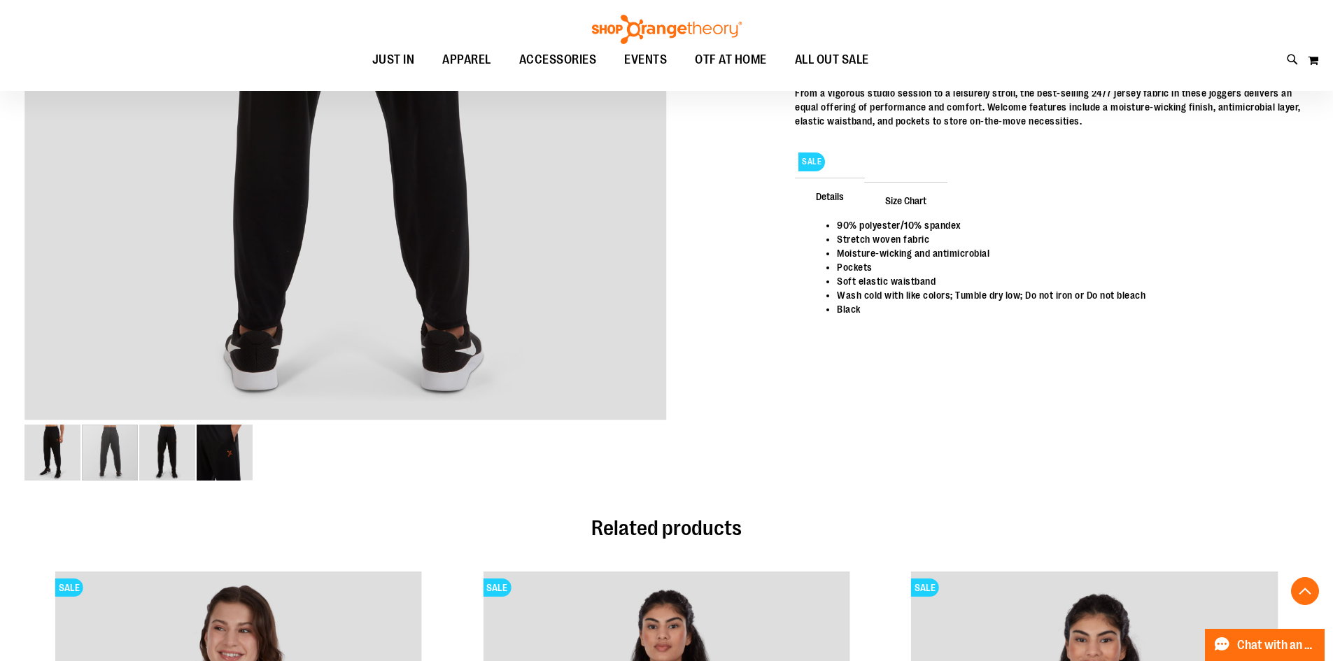
scroll to position [279, 0]
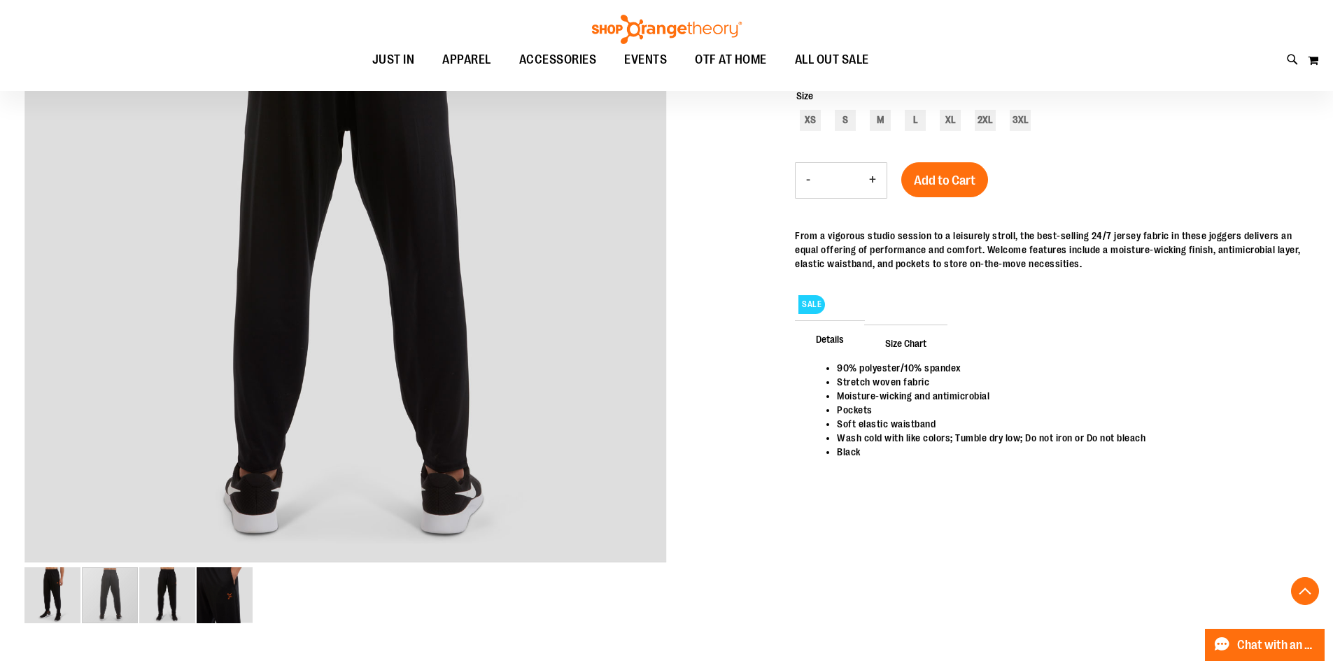
click at [899, 347] on span "Size Chart" at bounding box center [905, 343] width 83 height 36
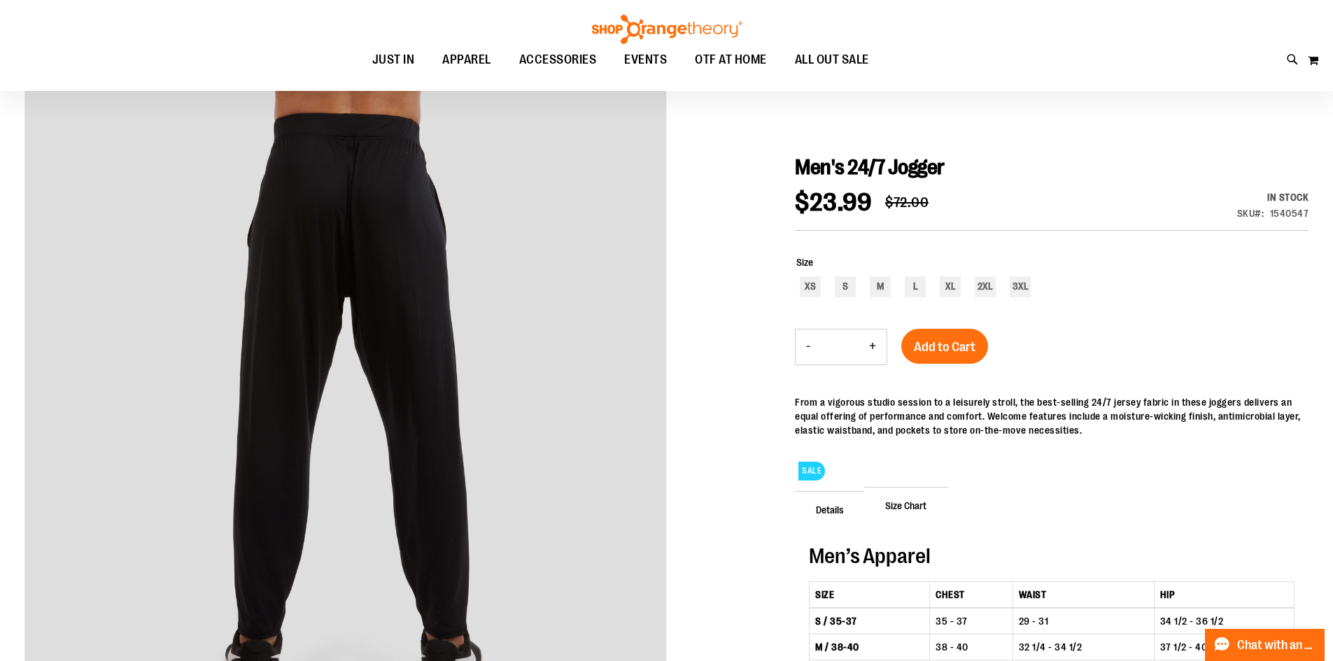
scroll to position [0, 0]
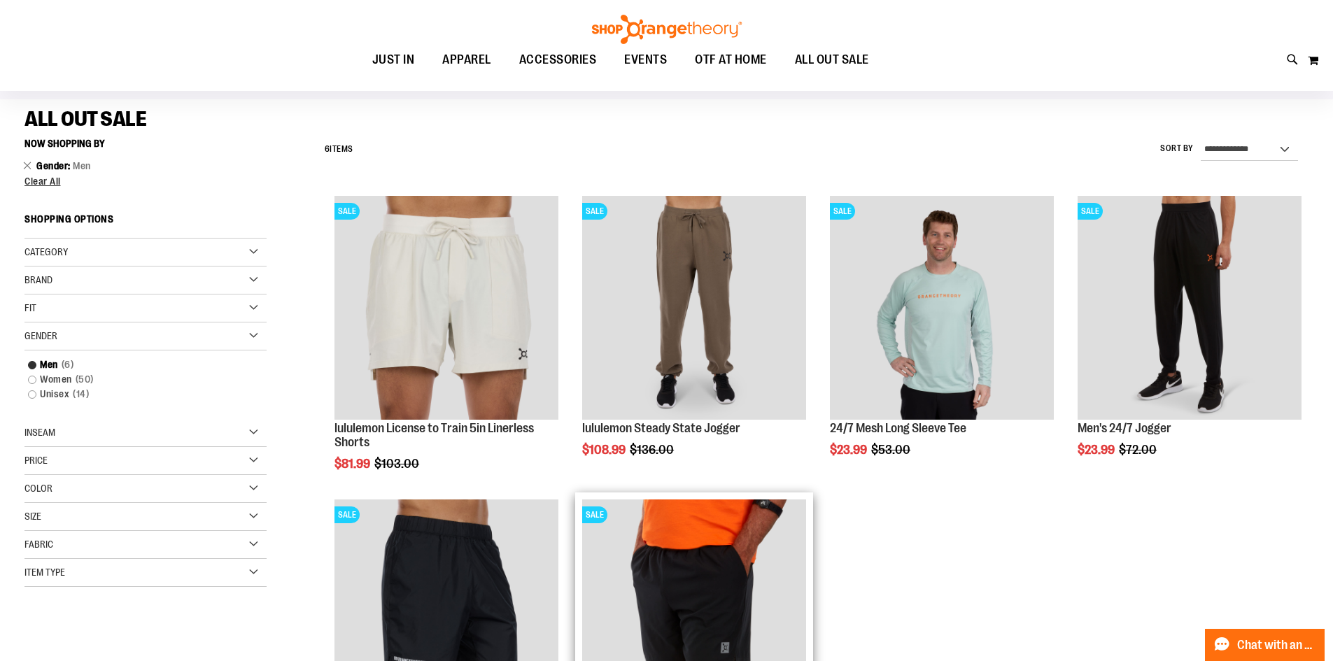
scroll to position [151, 0]
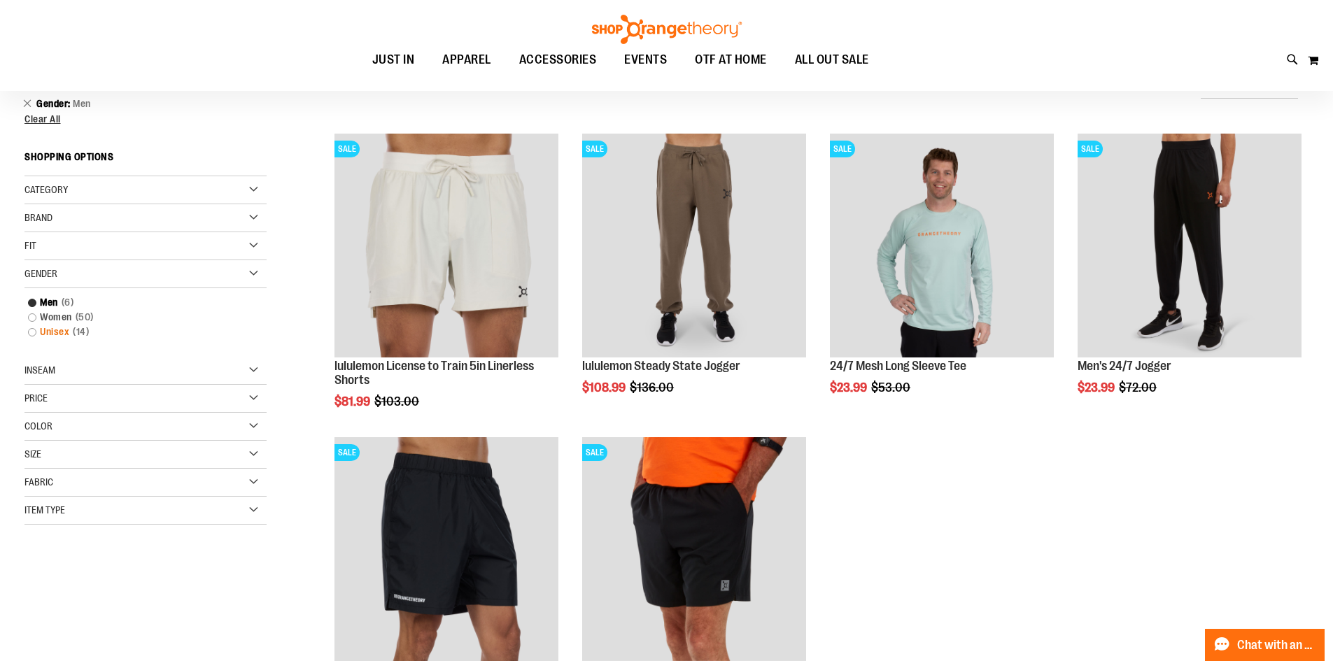
click at [30, 332] on link "Unisex 14 items" at bounding box center [137, 332] width 232 height 15
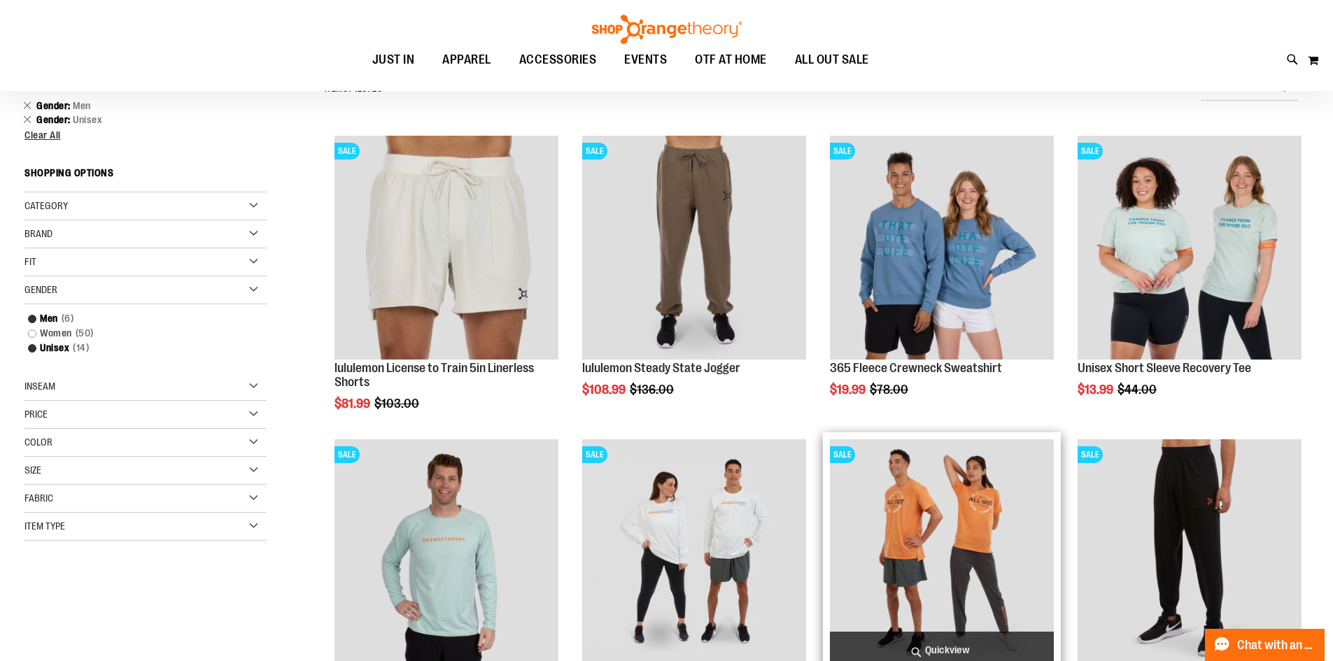
scroll to position [480, 0]
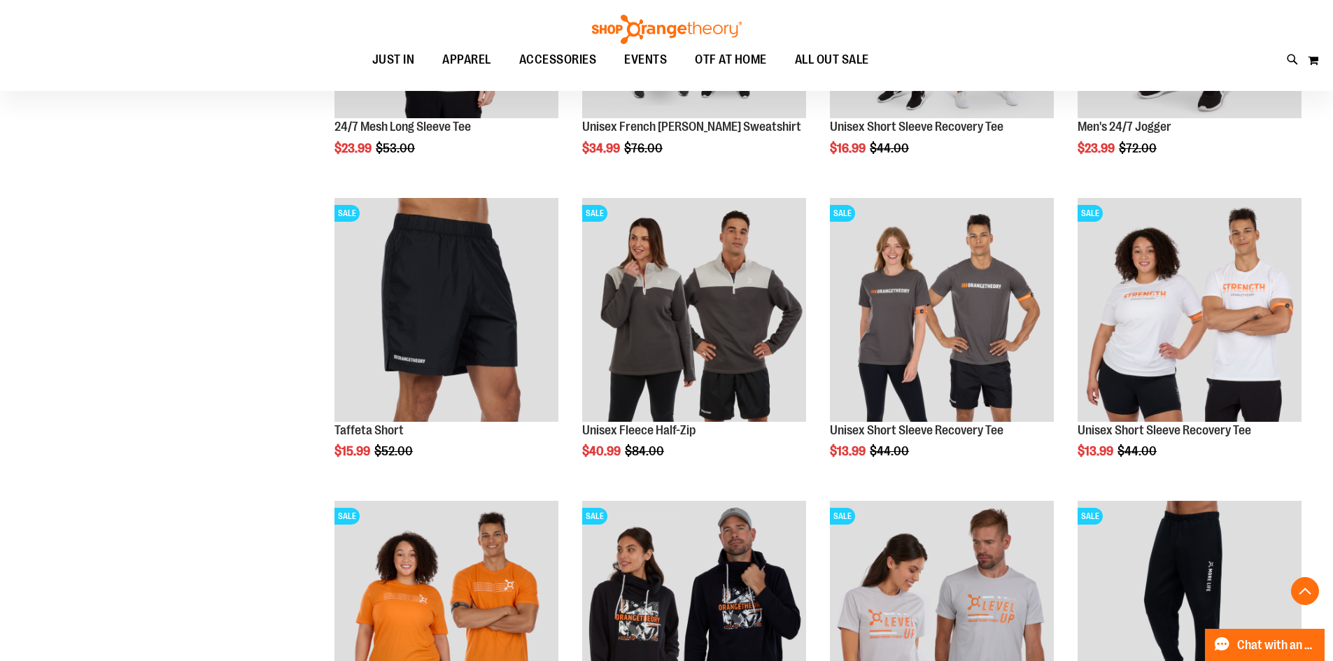
scroll to position [689, 0]
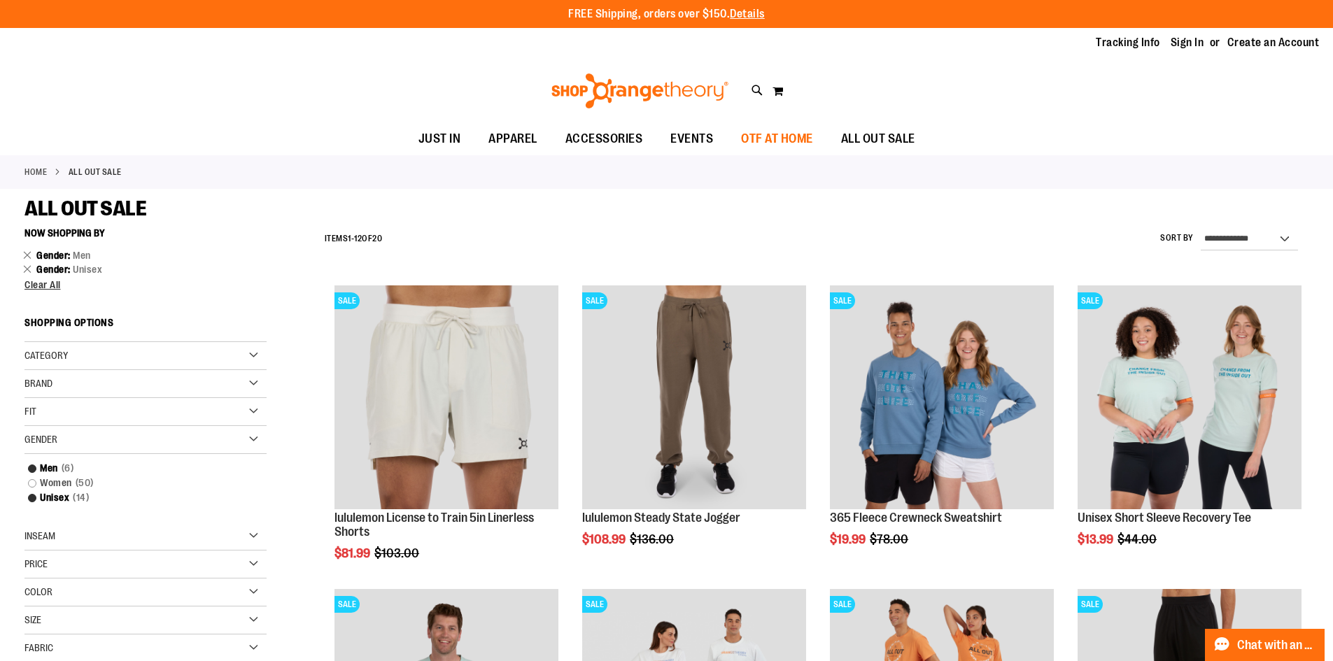
click at [760, 137] on span "OTF AT HOME" at bounding box center [777, 138] width 72 height 31
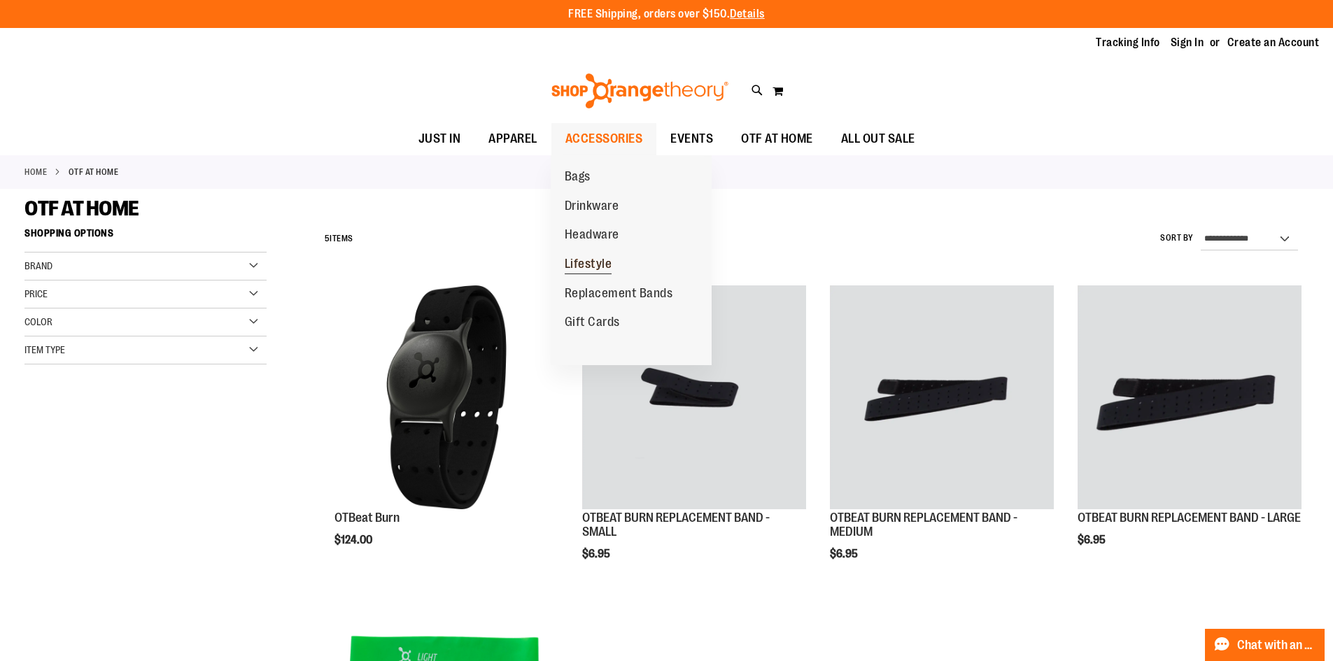
click at [618, 267] on link "Lifestyle" at bounding box center [589, 264] width 76 height 29
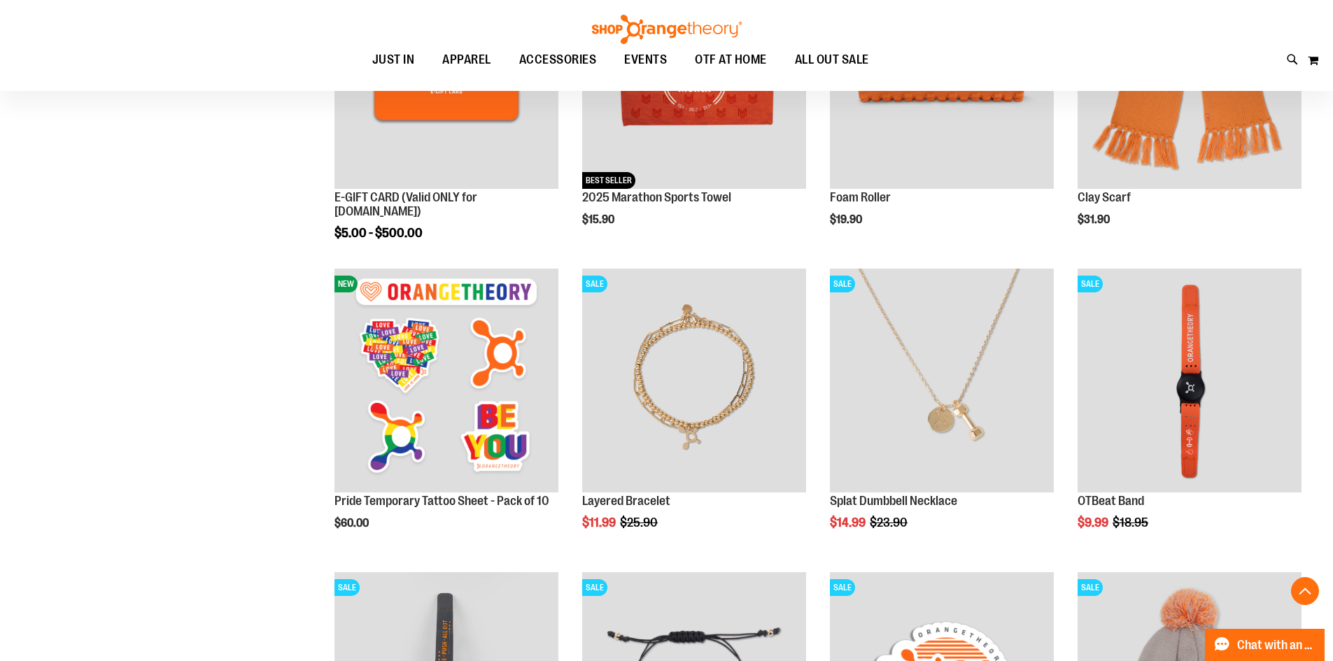
scroll to position [419, 0]
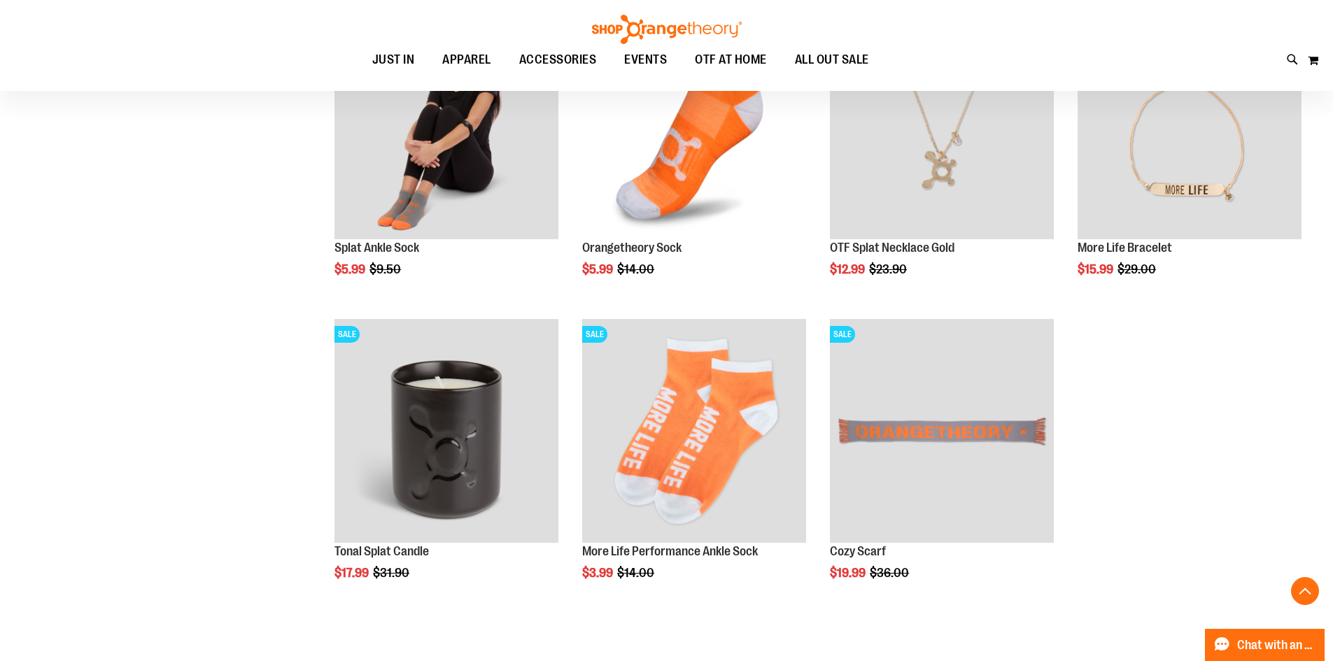
scroll to position [1203, 0]
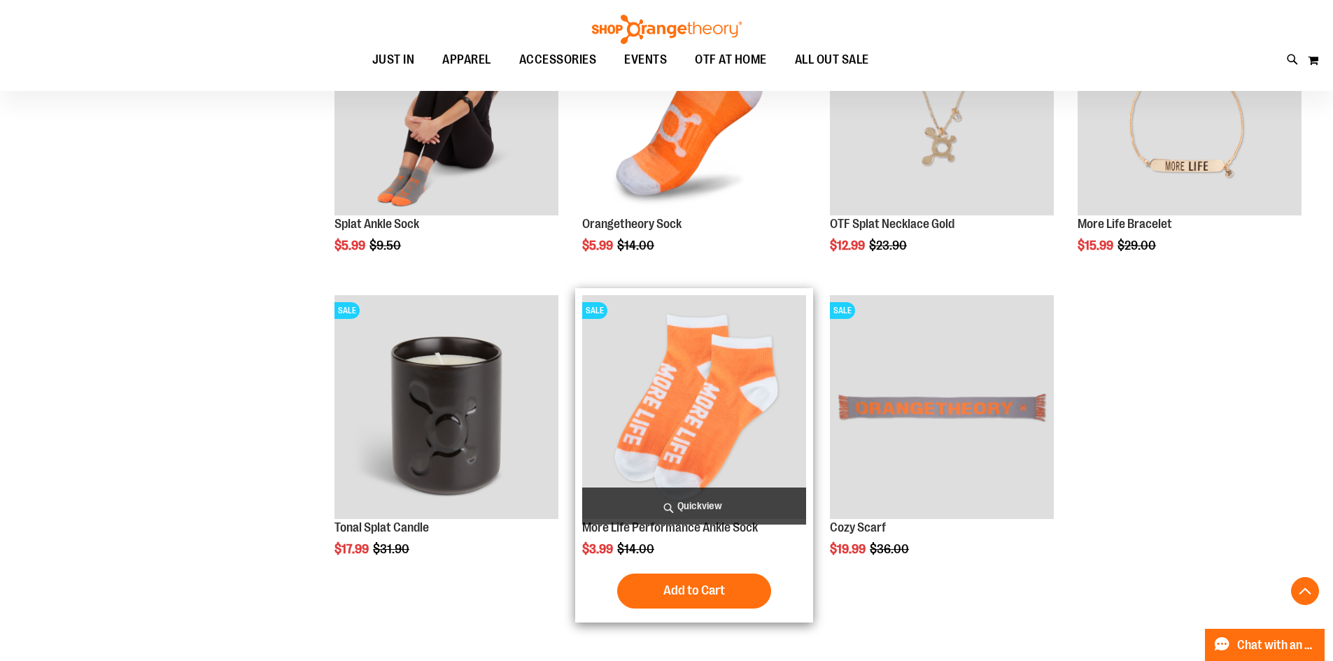
click at [711, 388] on img "product" at bounding box center [694, 407] width 224 height 224
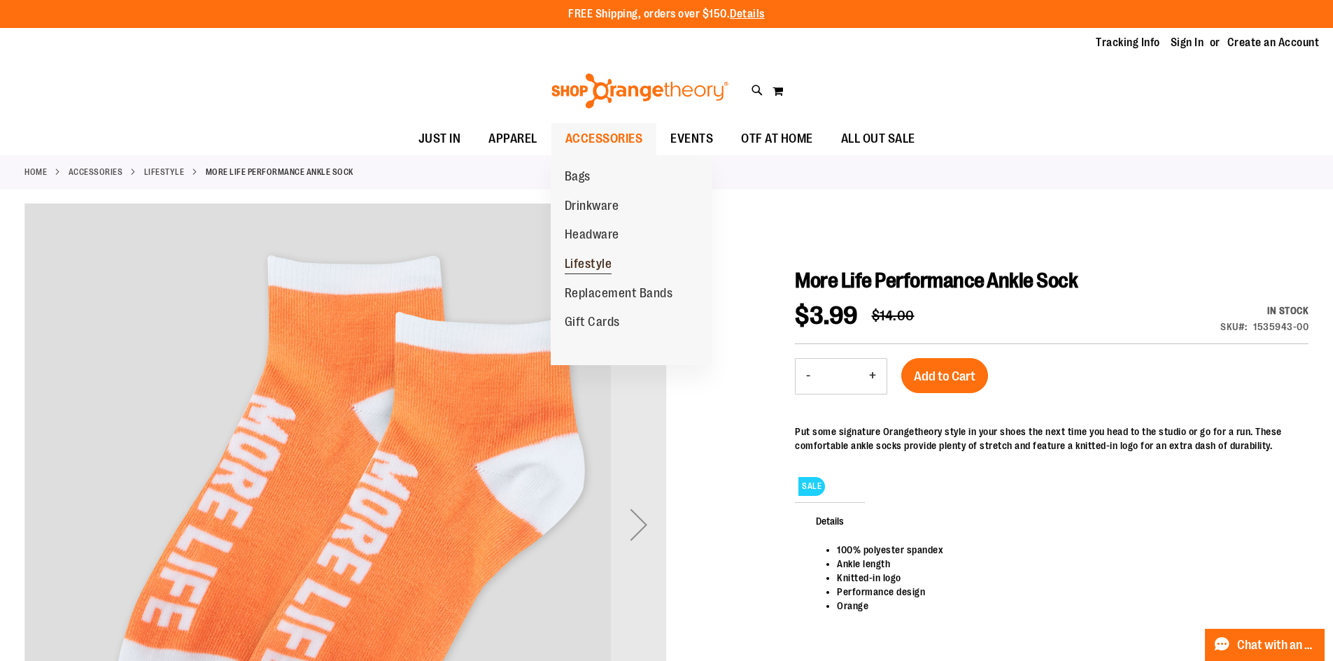
click at [618, 264] on link "Lifestyle" at bounding box center [589, 264] width 76 height 29
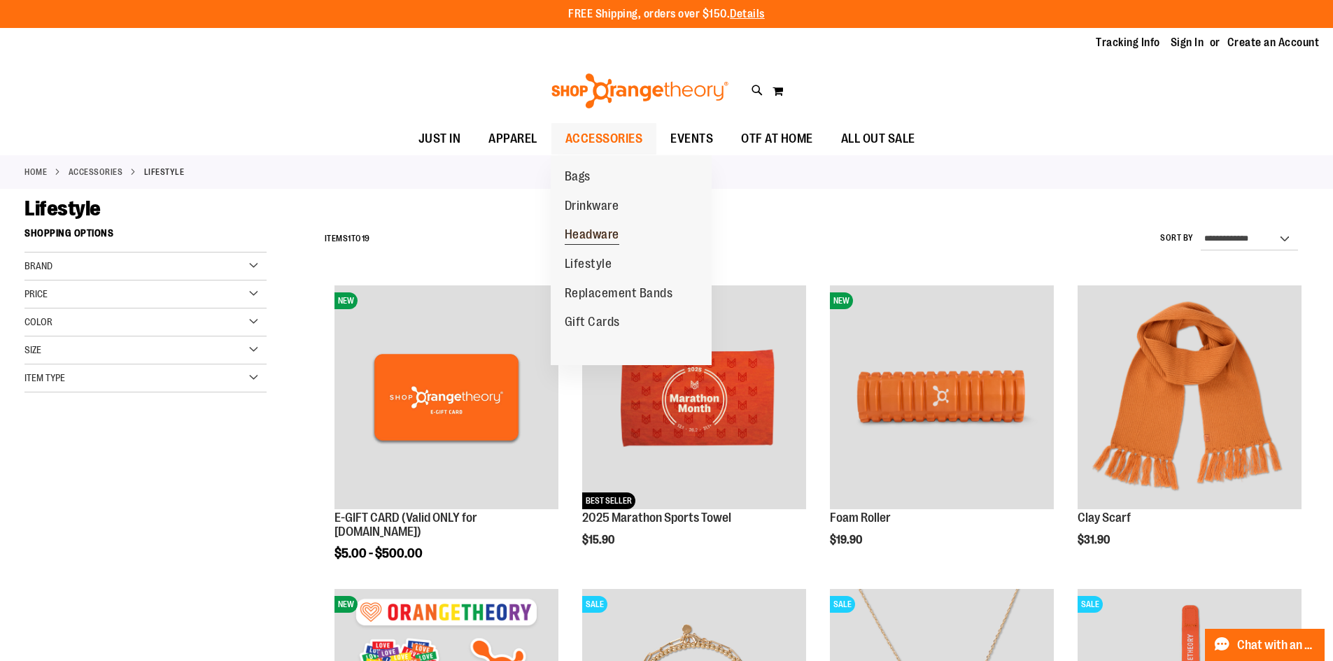
click at [609, 231] on span "Headware" at bounding box center [592, 235] width 55 height 17
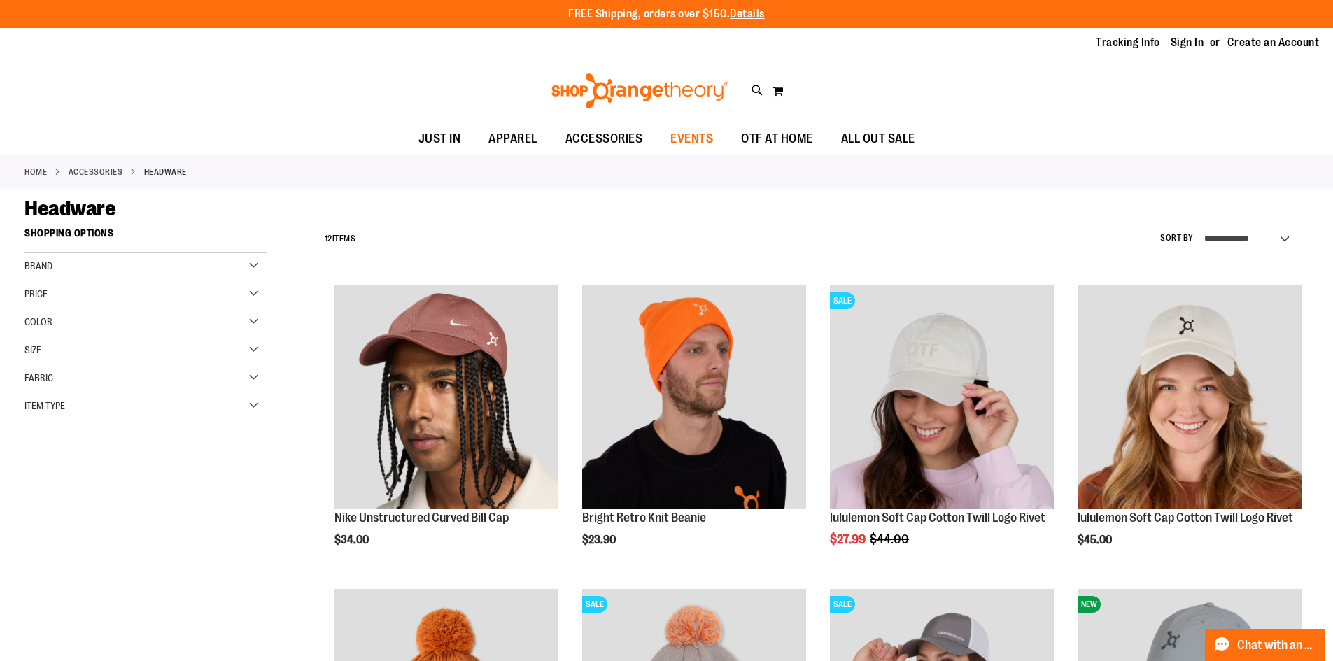
click at [698, 143] on span "EVENTS" at bounding box center [691, 138] width 43 height 31
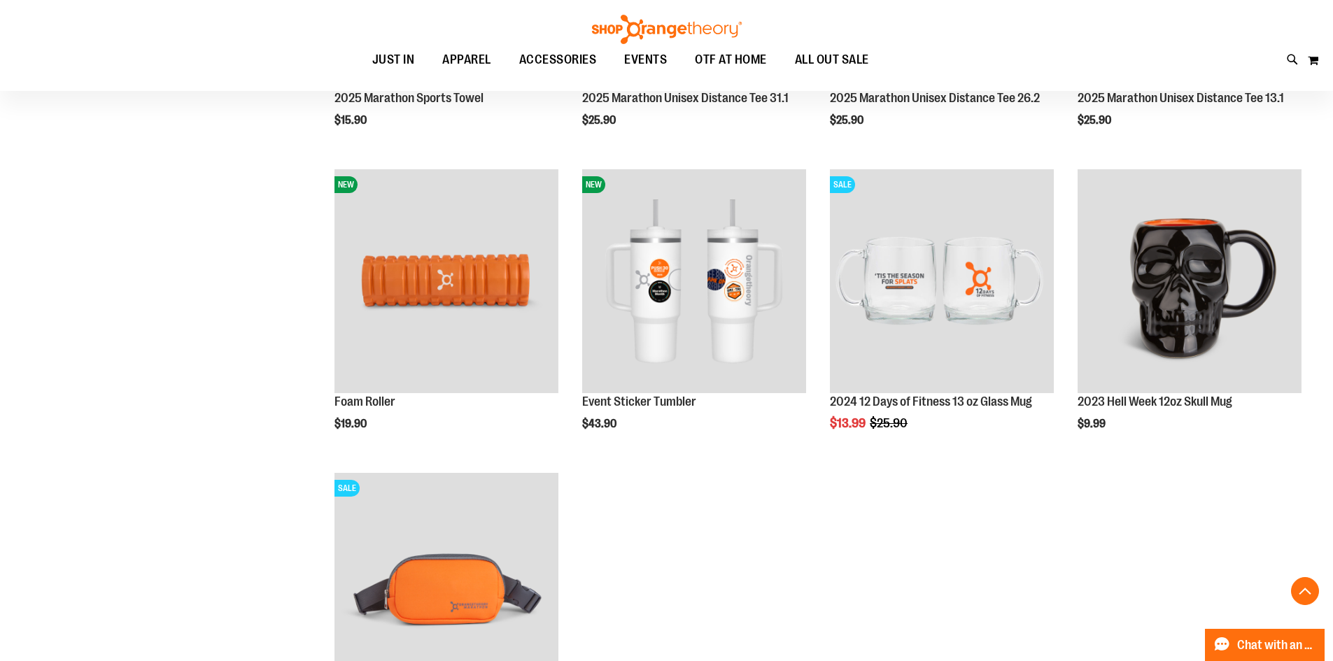
scroll to position [209, 0]
